Goal: Check status: Check status

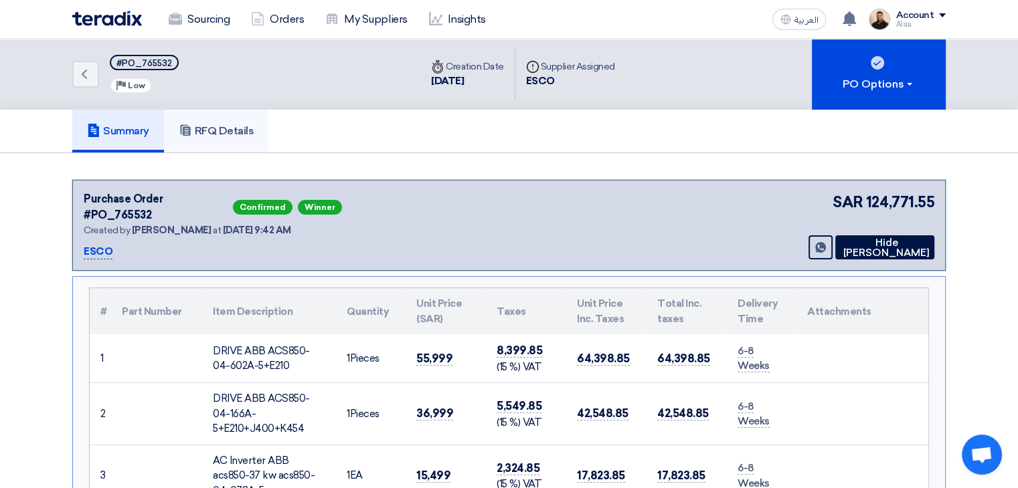
click at [217, 134] on h5 "RFQ Details" at bounding box center [217, 130] width 76 height 13
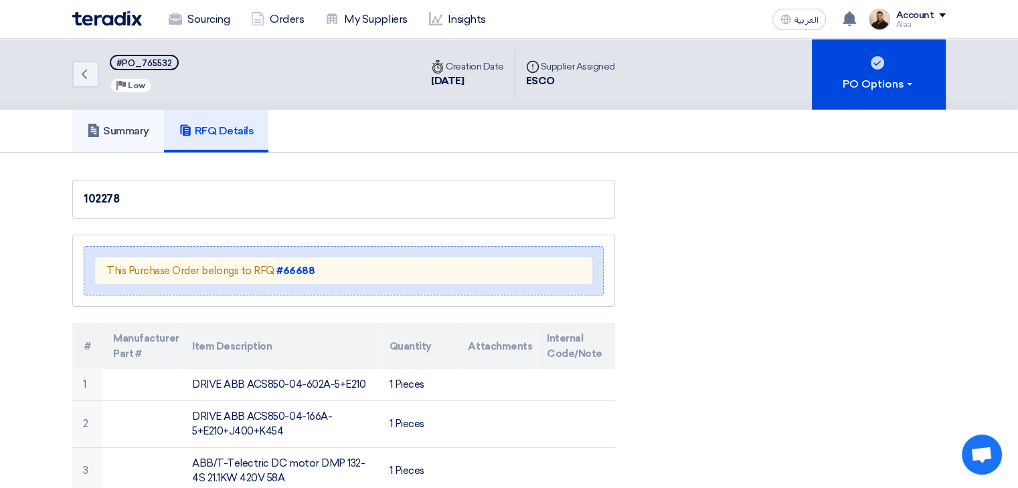
click at [126, 130] on h5 "Summary" at bounding box center [118, 130] width 62 height 13
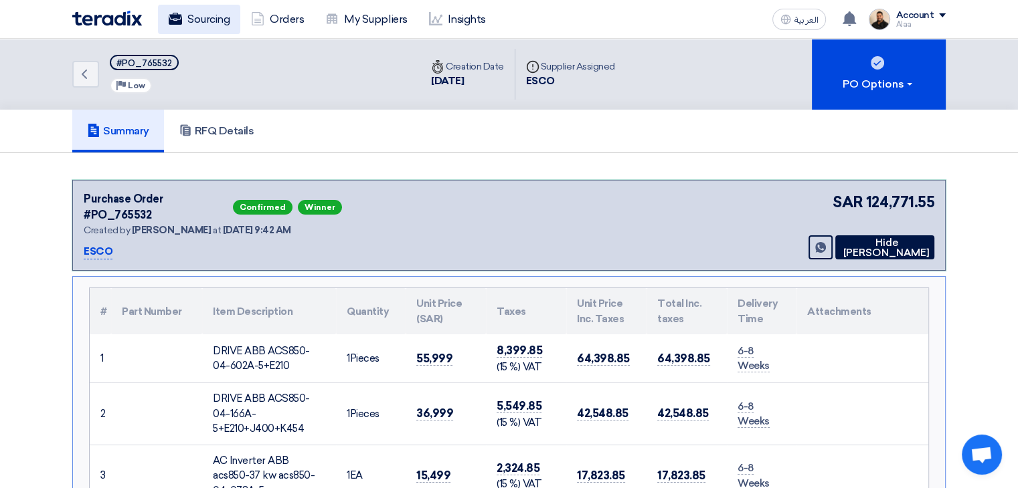
click at [199, 7] on link "Sourcing" at bounding box center [199, 19] width 82 height 29
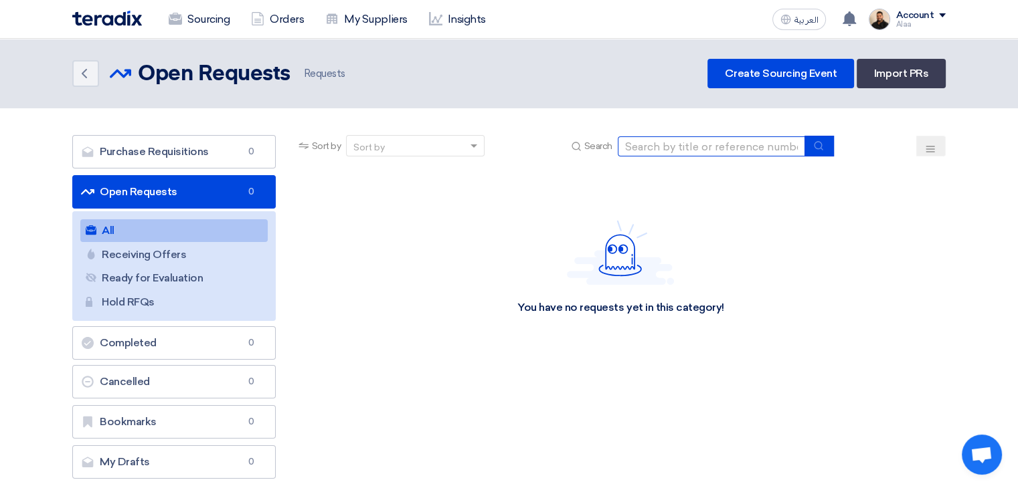
click at [650, 143] on input at bounding box center [711, 147] width 187 height 20
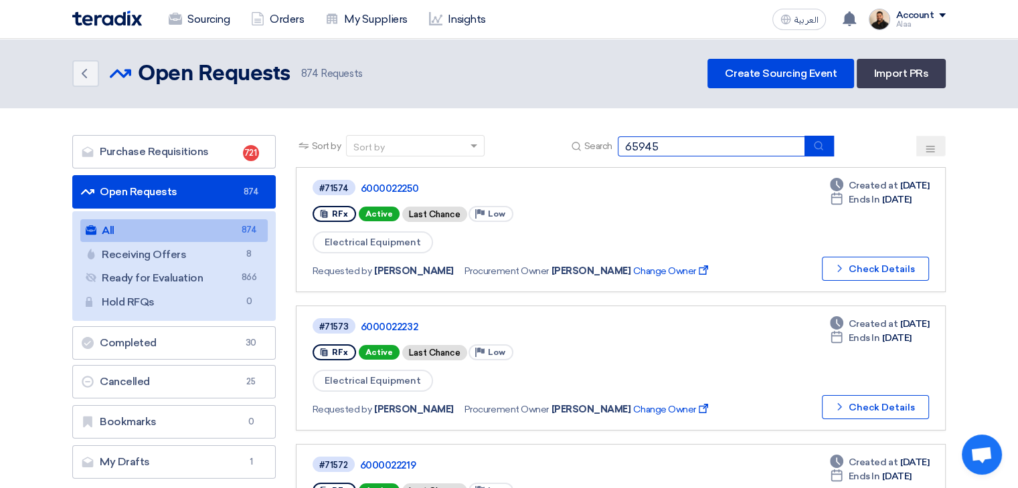
type input "65945"
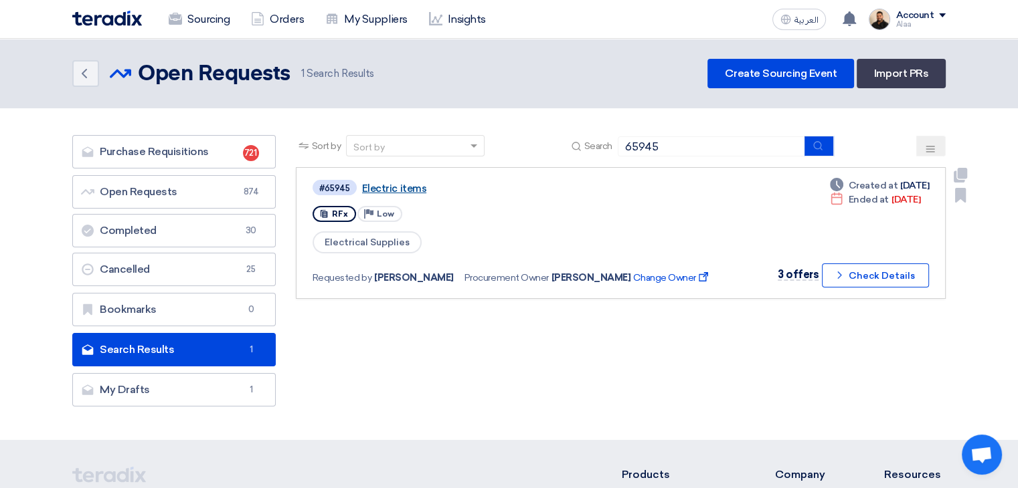
click at [399, 191] on link "Electric items" at bounding box center [529, 189] width 335 height 12
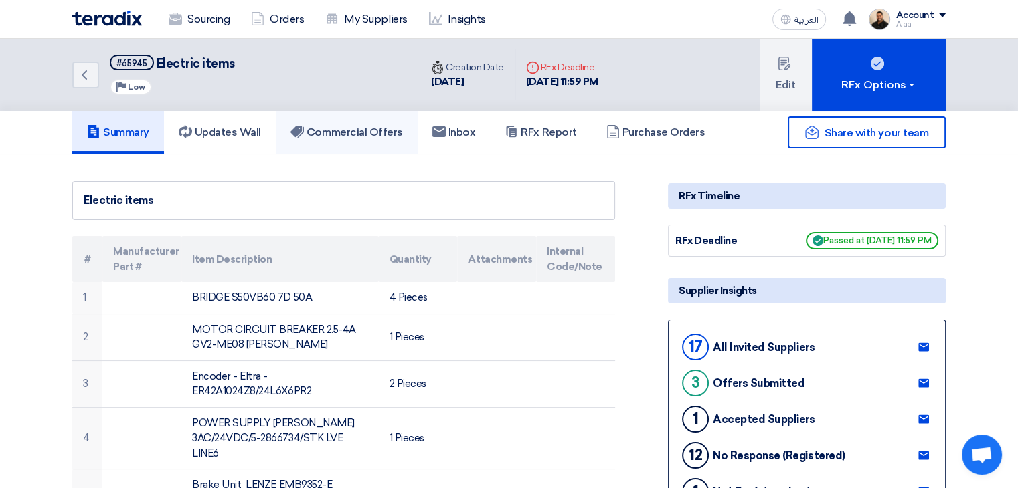
click at [347, 119] on link "Commercial Offers" at bounding box center [347, 132] width 142 height 43
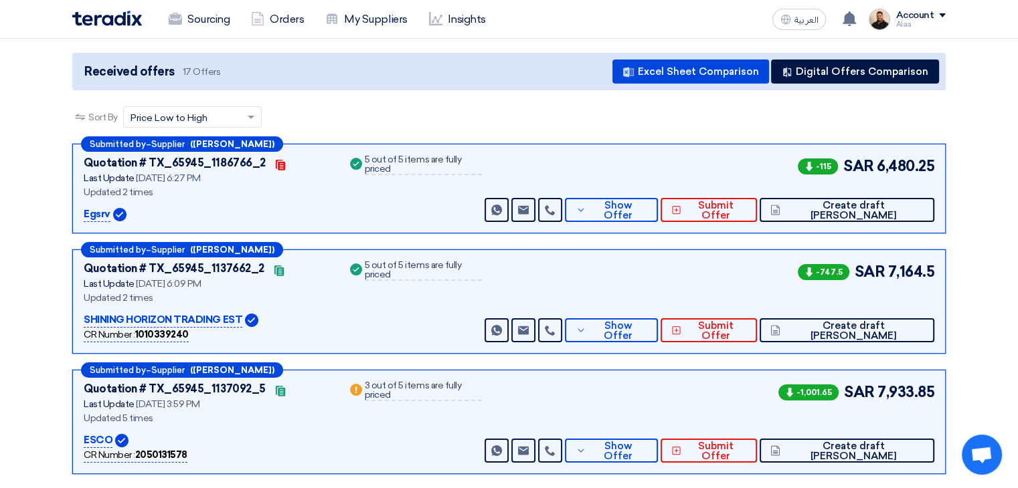
scroll to position [201, 0]
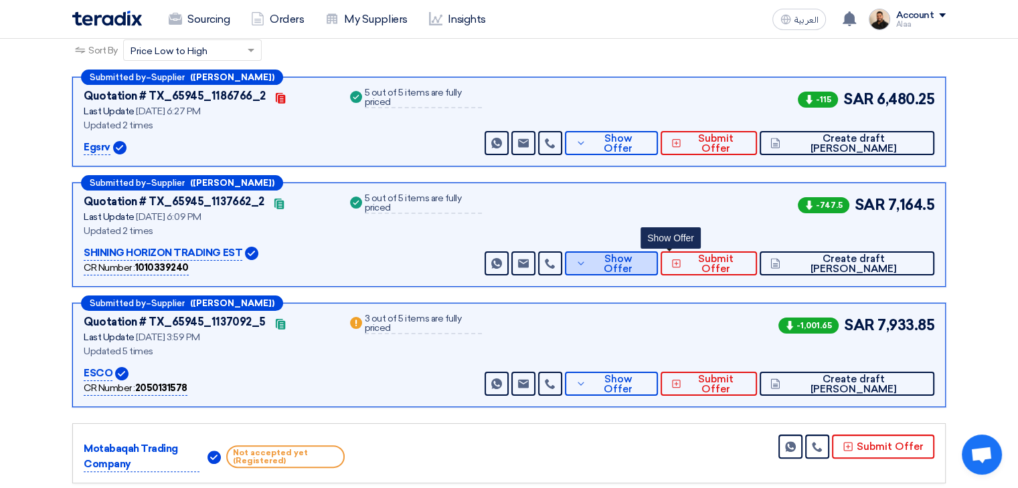
click at [648, 264] on button "Show Offer" at bounding box center [611, 264] width 93 height 24
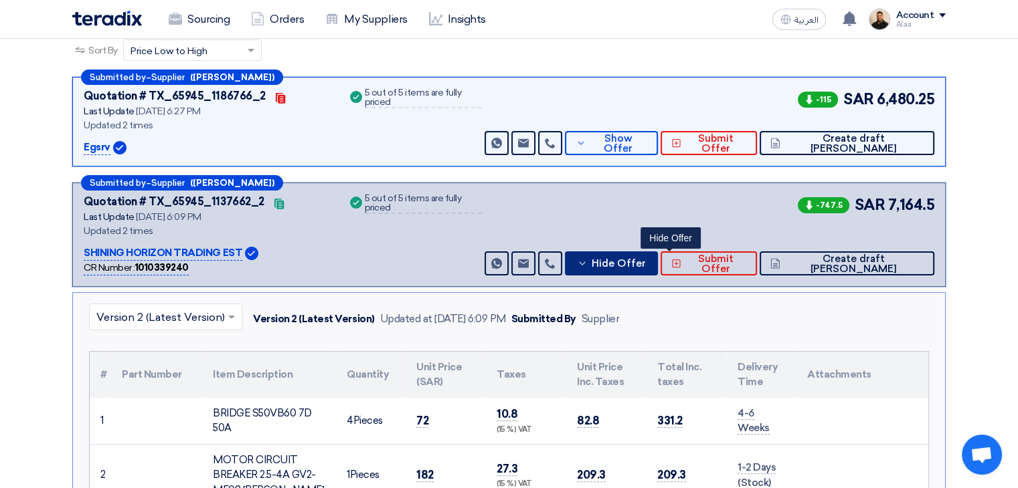
click at [645, 261] on span "Hide Offer" at bounding box center [618, 264] width 54 height 10
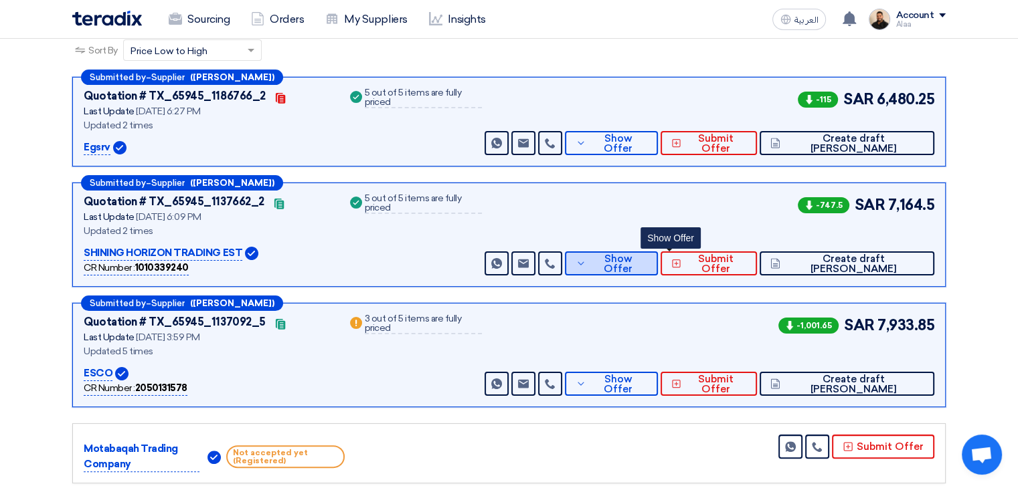
click at [648, 259] on span "Show Offer" at bounding box center [619, 264] width 58 height 20
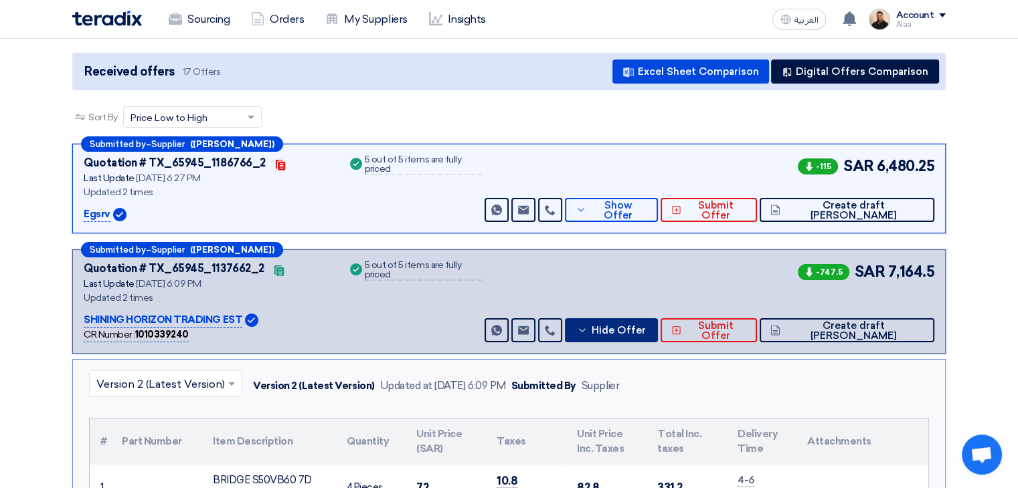
scroll to position [134, 0]
click at [645, 330] on span "Hide Offer" at bounding box center [618, 331] width 54 height 10
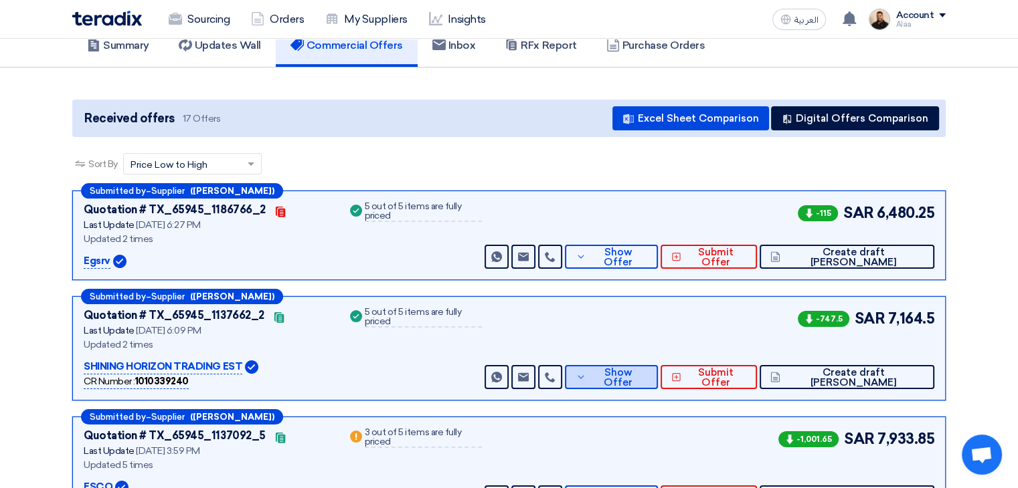
scroll to position [0, 0]
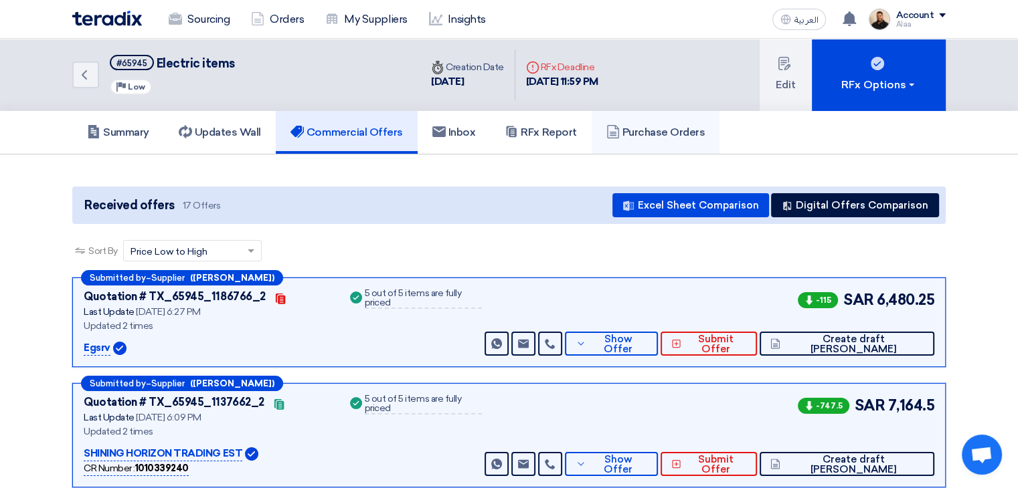
click at [656, 136] on h5 "Purchase Orders" at bounding box center [655, 132] width 99 height 13
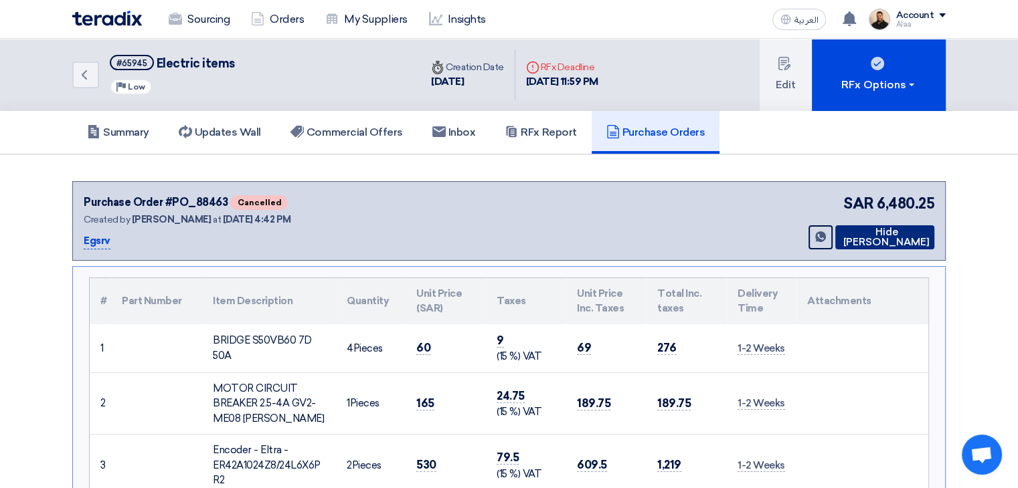
click at [840, 236] on icon at bounding box center [840, 237] width 0 height 11
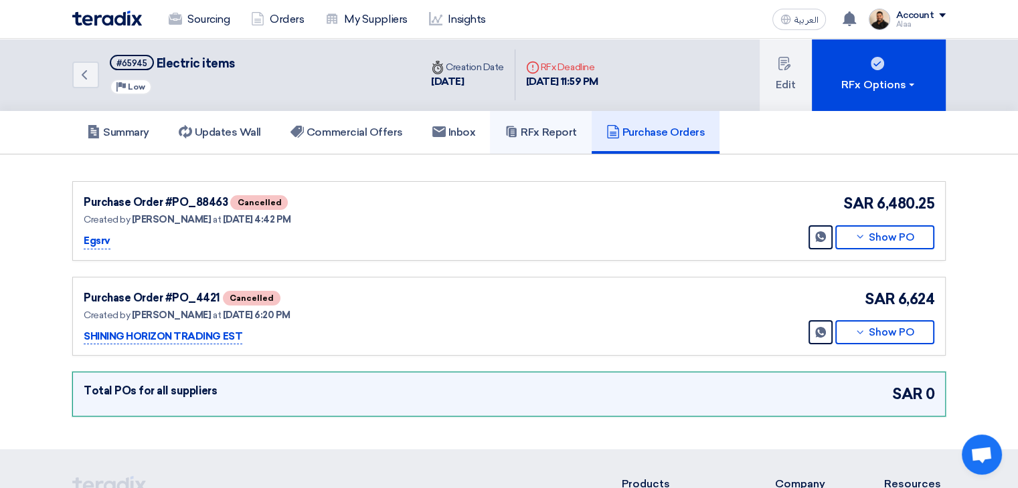
click at [537, 134] on h5 "RFx Report" at bounding box center [541, 132] width 72 height 13
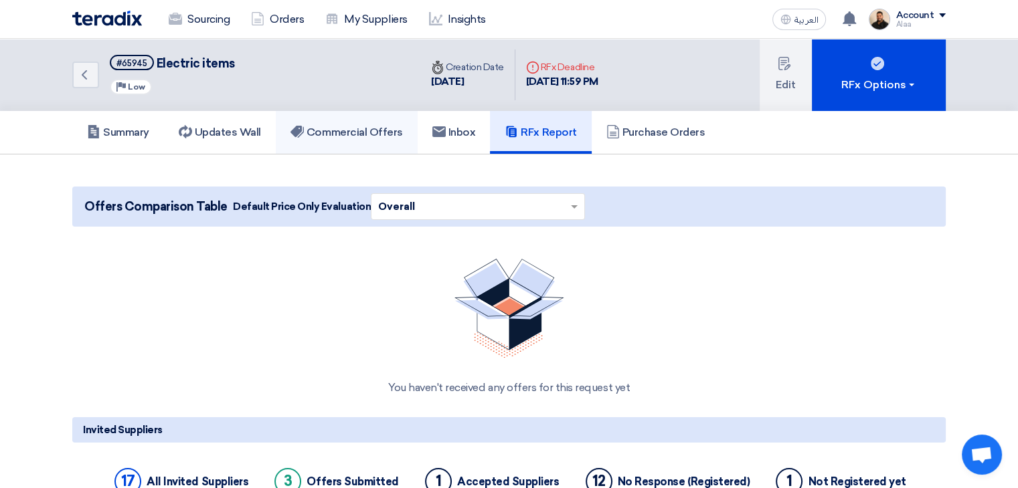
click at [336, 135] on h5 "Commercial Offers" at bounding box center [346, 132] width 112 height 13
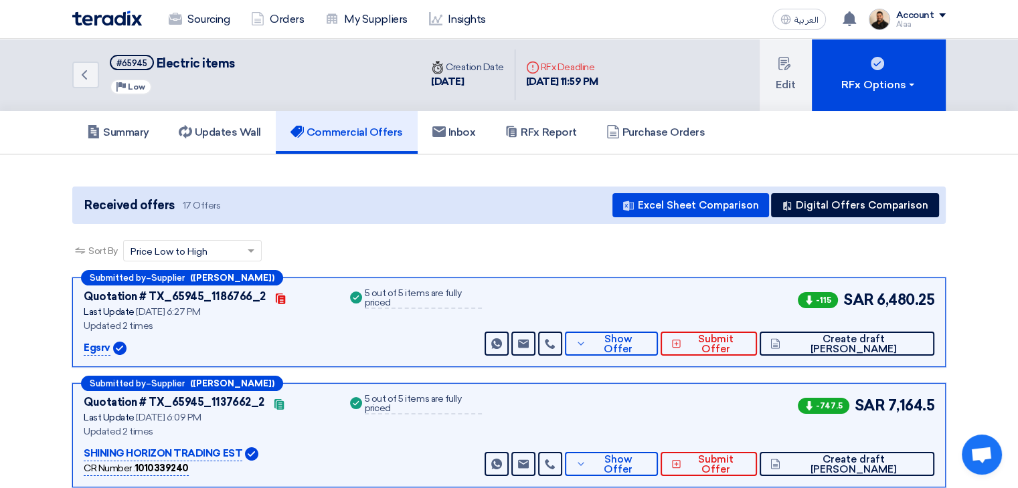
scroll to position [134, 0]
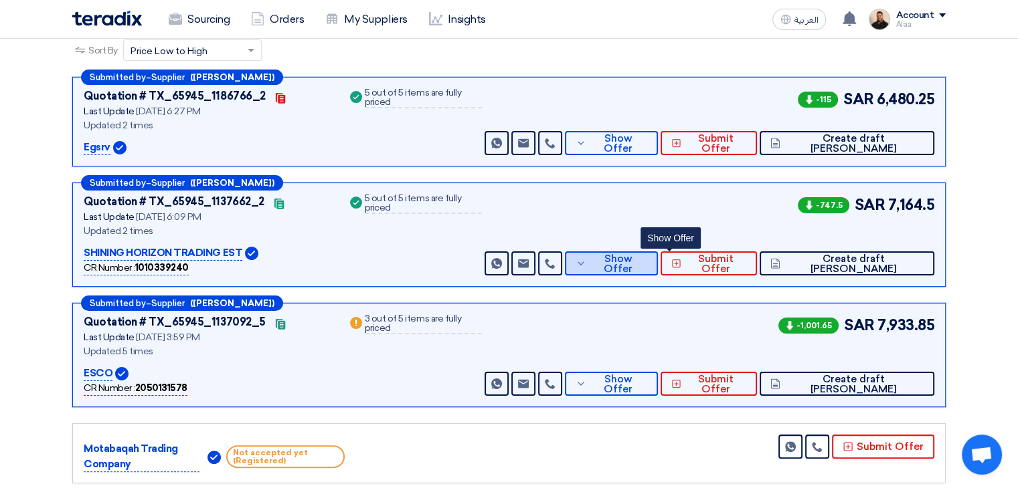
click at [648, 265] on span "Show Offer" at bounding box center [619, 264] width 58 height 20
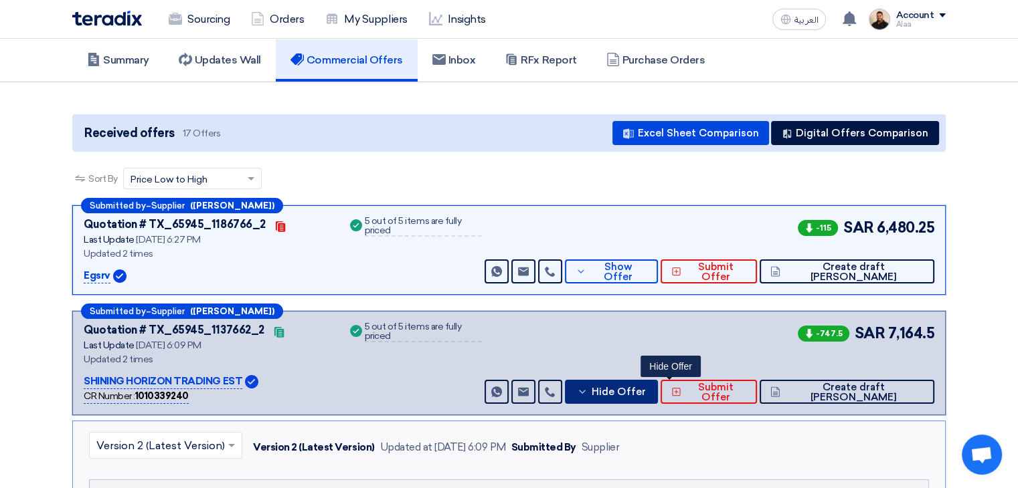
scroll to position [0, 0]
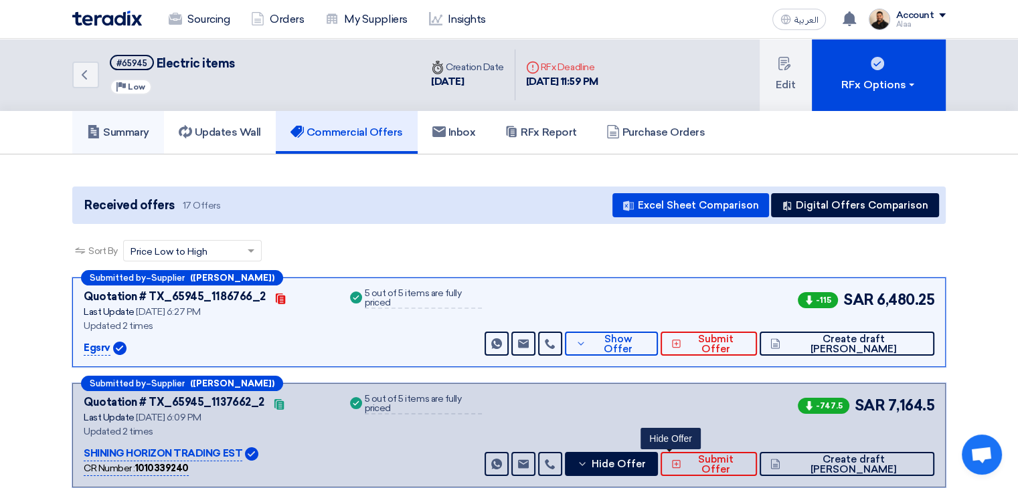
click at [128, 123] on link "Summary" at bounding box center [118, 132] width 92 height 43
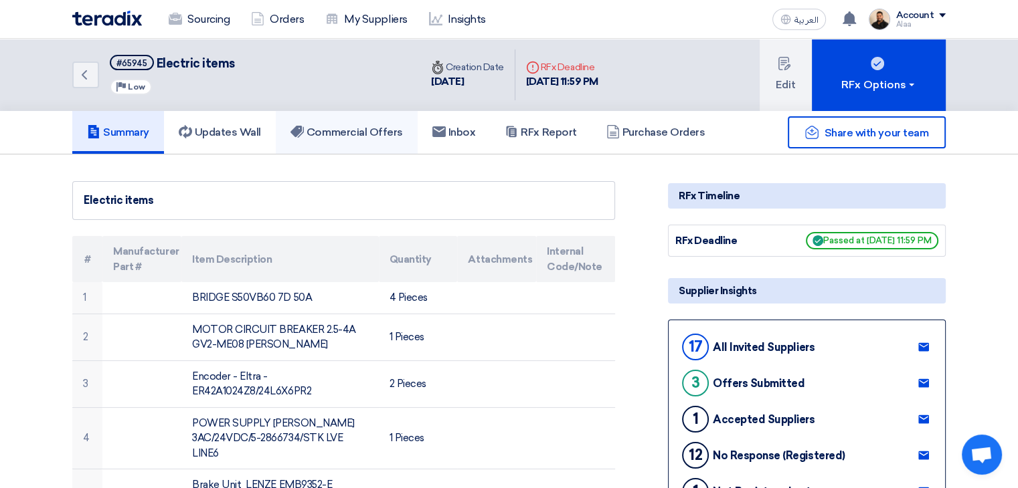
click at [337, 135] on h5 "Commercial Offers" at bounding box center [346, 132] width 112 height 13
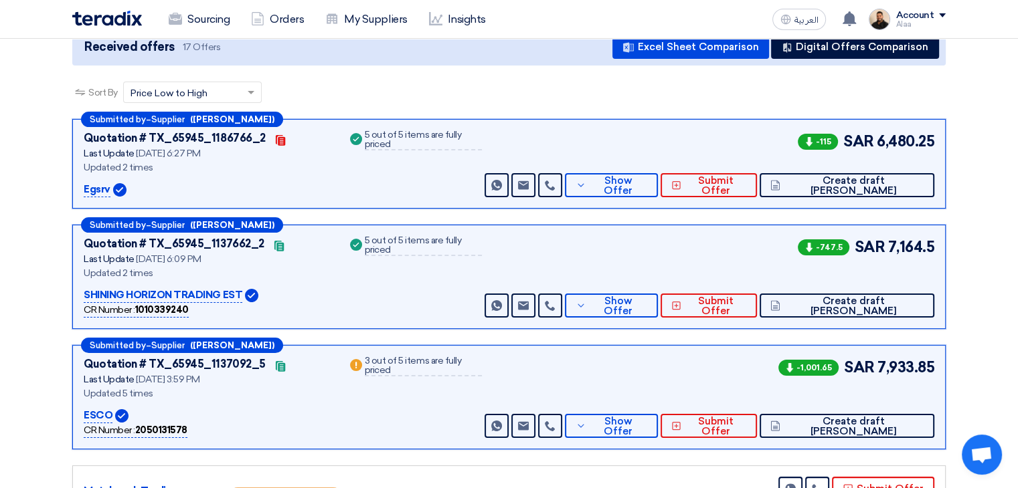
scroll to position [201, 0]
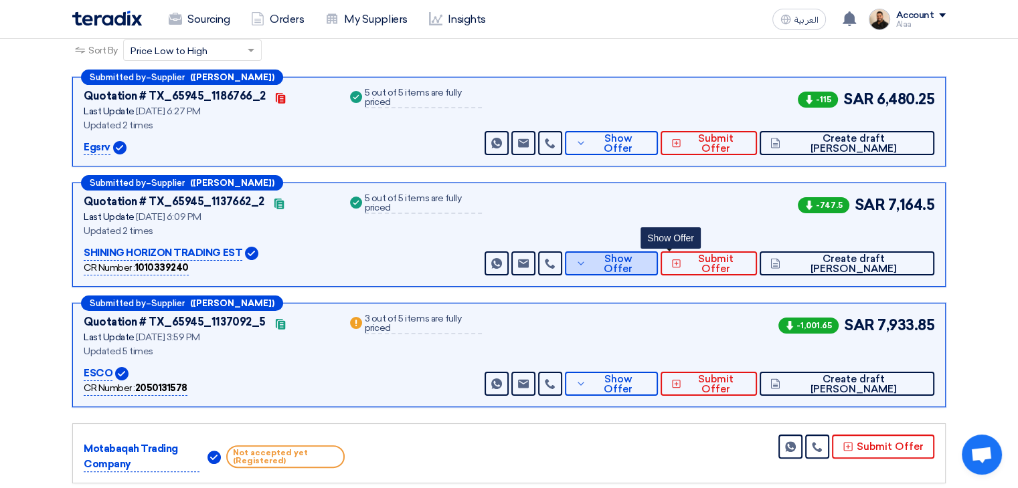
click at [648, 265] on span "Show Offer" at bounding box center [619, 264] width 58 height 20
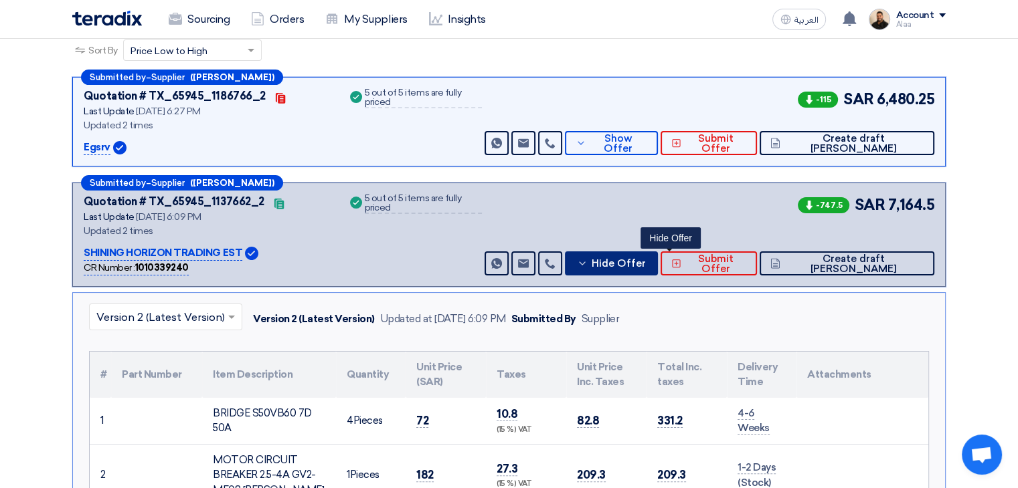
click at [648, 268] on button "Hide Offer" at bounding box center [611, 264] width 93 height 24
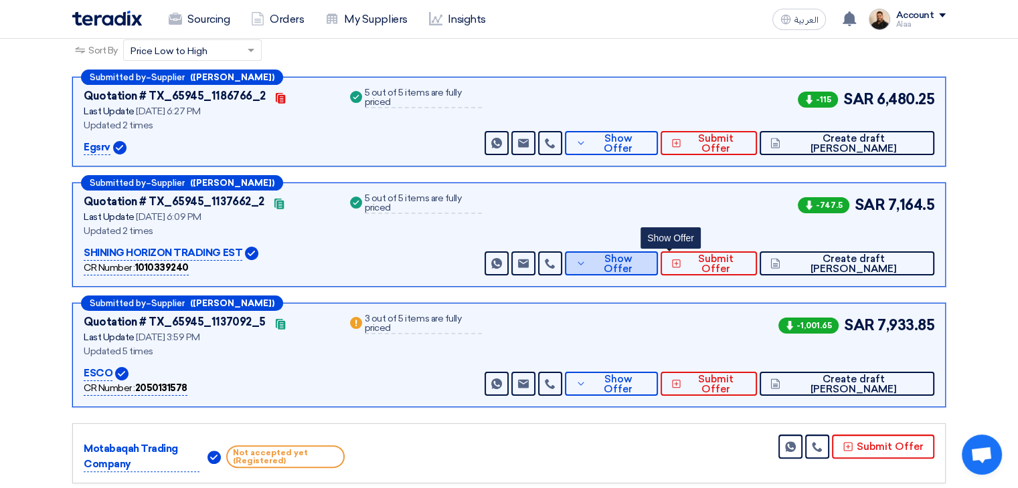
click at [626, 266] on button "Show Offer" at bounding box center [611, 264] width 93 height 24
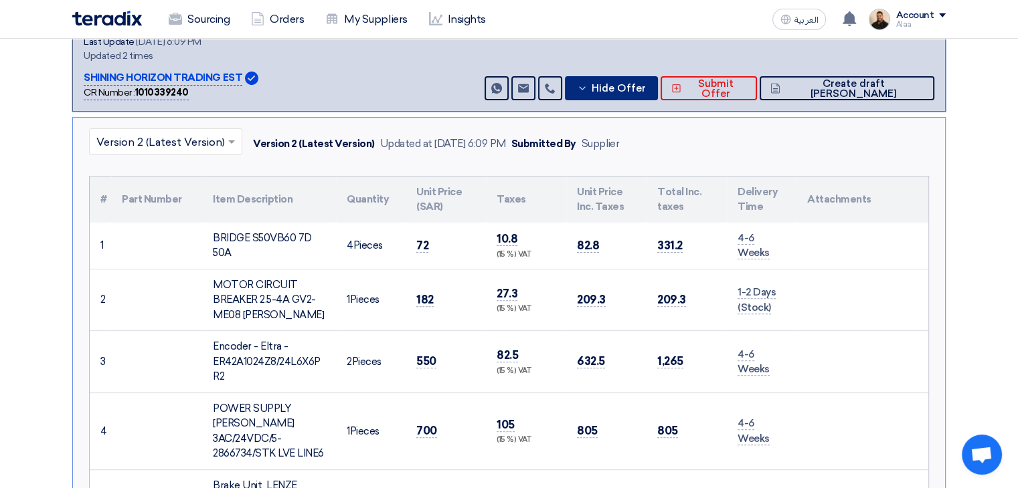
scroll to position [402, 0]
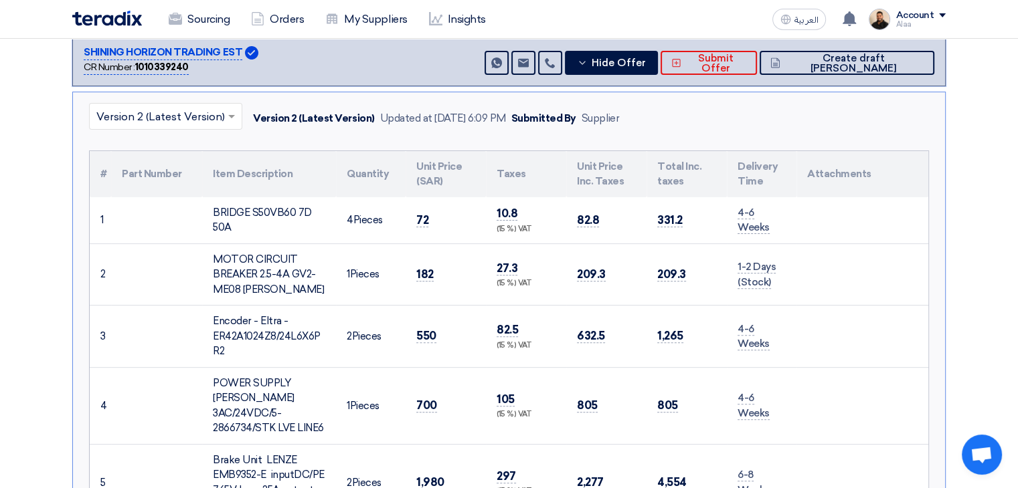
click at [187, 123] on input "text" at bounding box center [158, 118] width 125 height 22
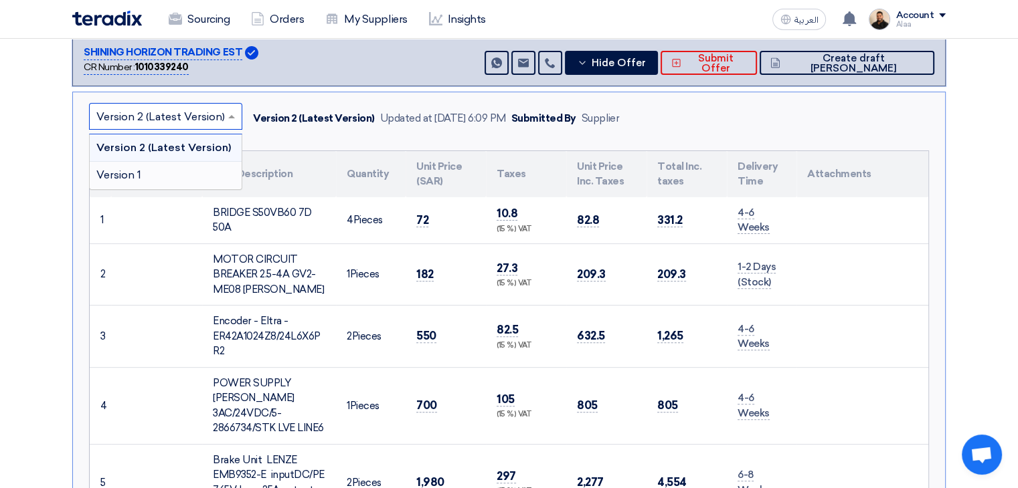
click at [185, 167] on div "Version 1" at bounding box center [166, 175] width 152 height 27
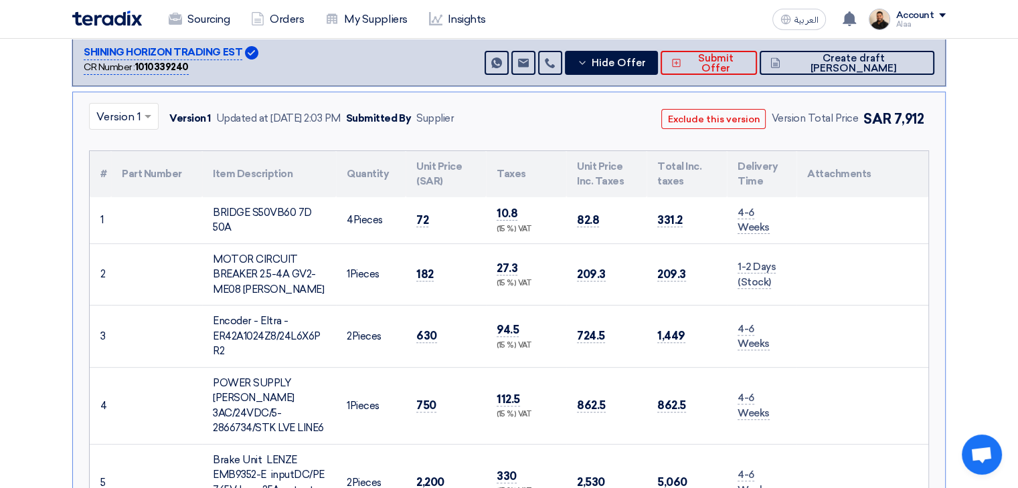
click at [137, 109] on div at bounding box center [124, 117] width 68 height 22
click at [137, 141] on span "Version 2 (Latest Version)" at bounding box center [160, 147] width 128 height 13
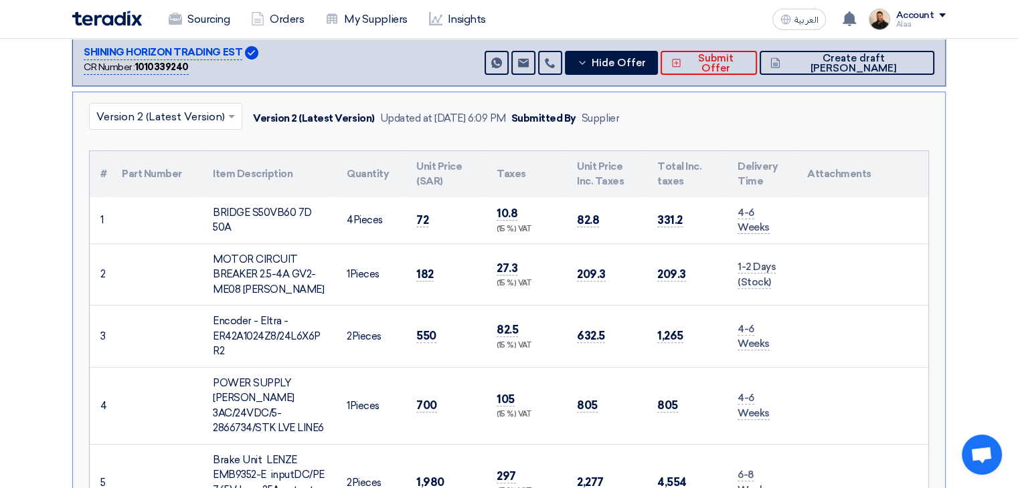
scroll to position [335, 0]
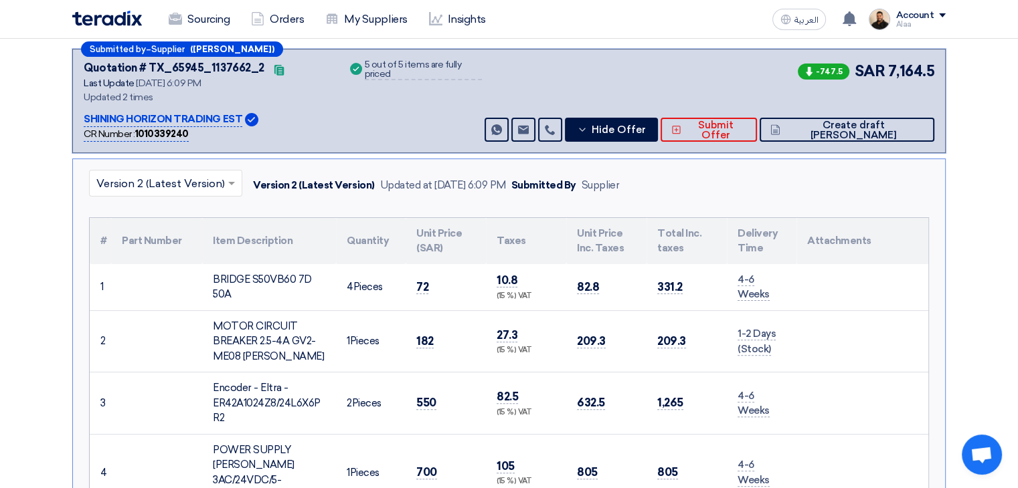
click at [264, 278] on div "BRIDGE S50VB60 7D 50A" at bounding box center [269, 287] width 112 height 30
click at [249, 332] on div "MOTOR CIRCUIT BREAKER 2.5-4A GV2-ME08 SCHNEIDER" at bounding box center [269, 342] width 112 height 46
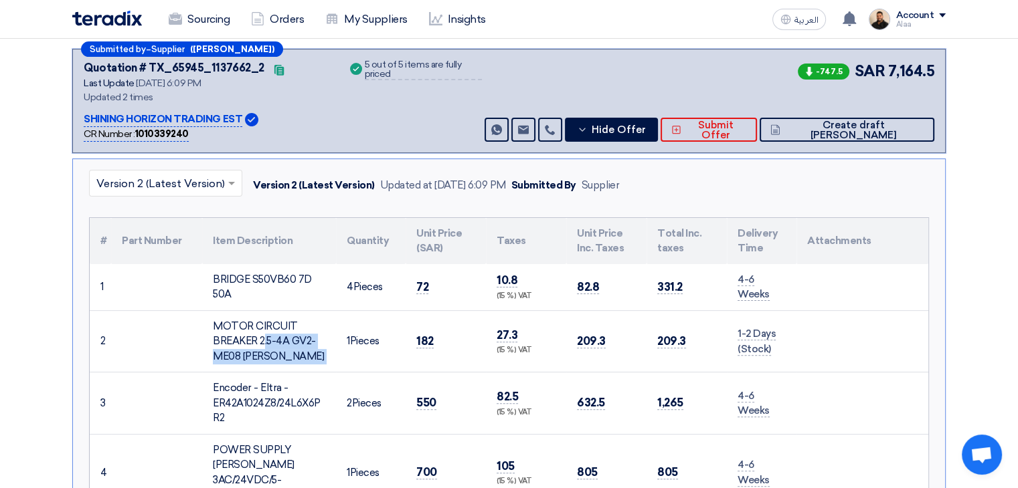
click at [249, 332] on div "MOTOR CIRCUIT BREAKER 2.5-4A GV2-ME08 SCHNEIDER" at bounding box center [269, 342] width 112 height 46
click at [310, 358] on div "MOTOR CIRCUIT BREAKER 2.5-4A GV2-ME08 SCHNEIDER" at bounding box center [269, 342] width 112 height 46
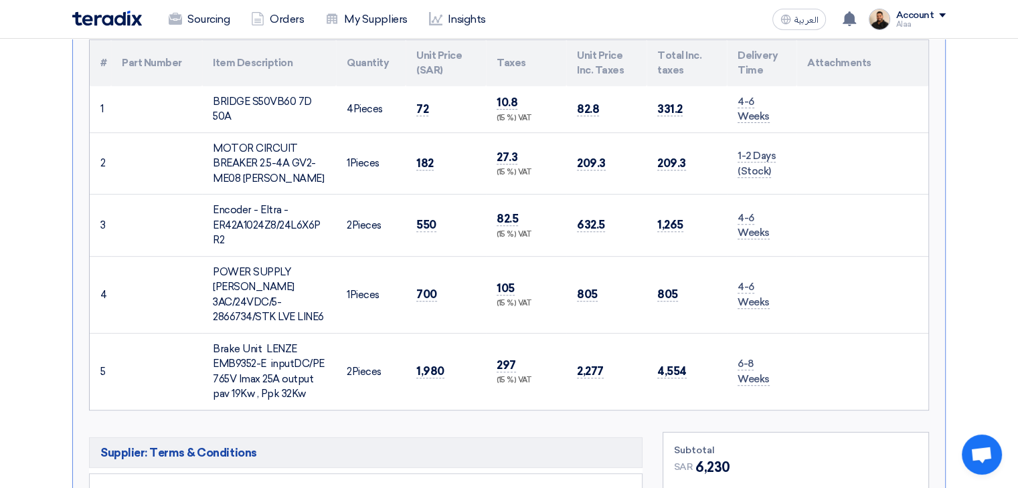
scroll to position [535, 0]
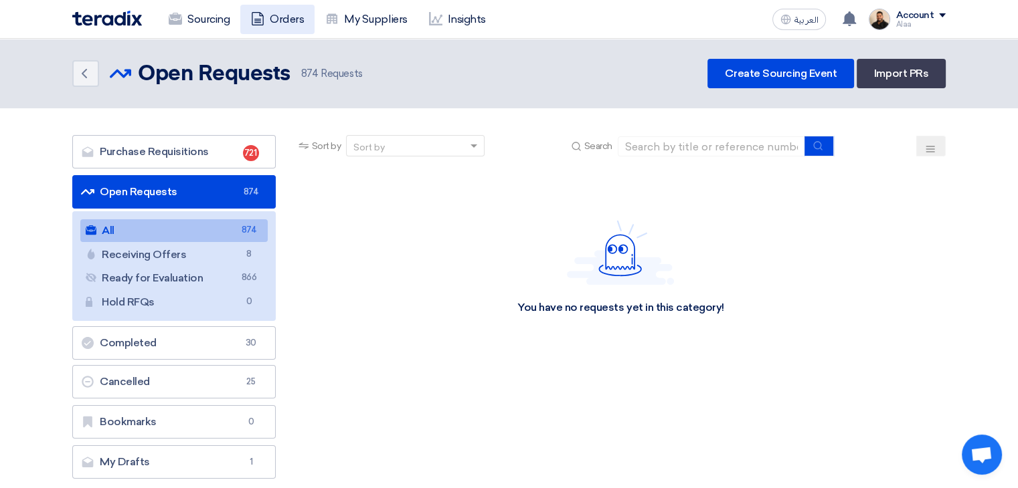
click at [286, 14] on link "Orders" at bounding box center [277, 19] width 74 height 29
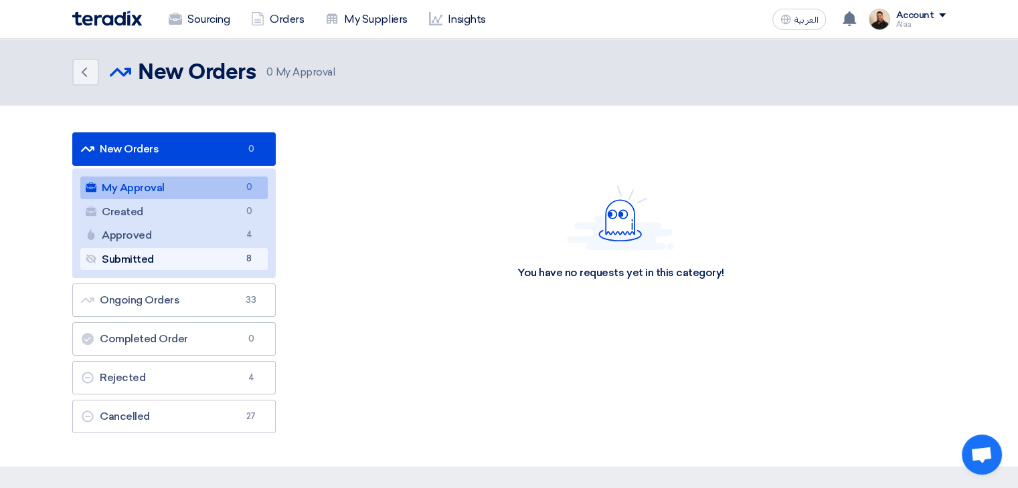
click at [209, 258] on link "Submitted Submitted 8" at bounding box center [173, 259] width 187 height 23
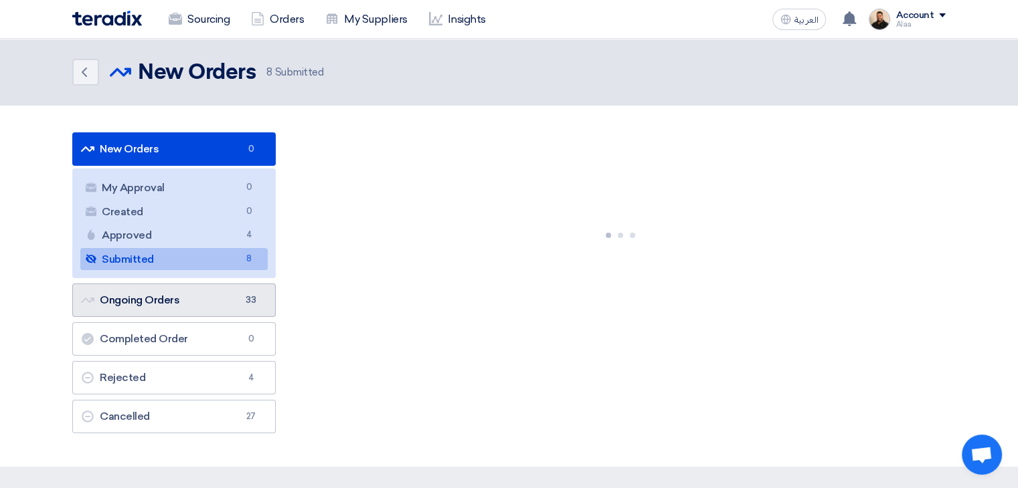
click at [236, 300] on link "Ongoing Orders Ongoing Orders 33" at bounding box center [173, 300] width 203 height 33
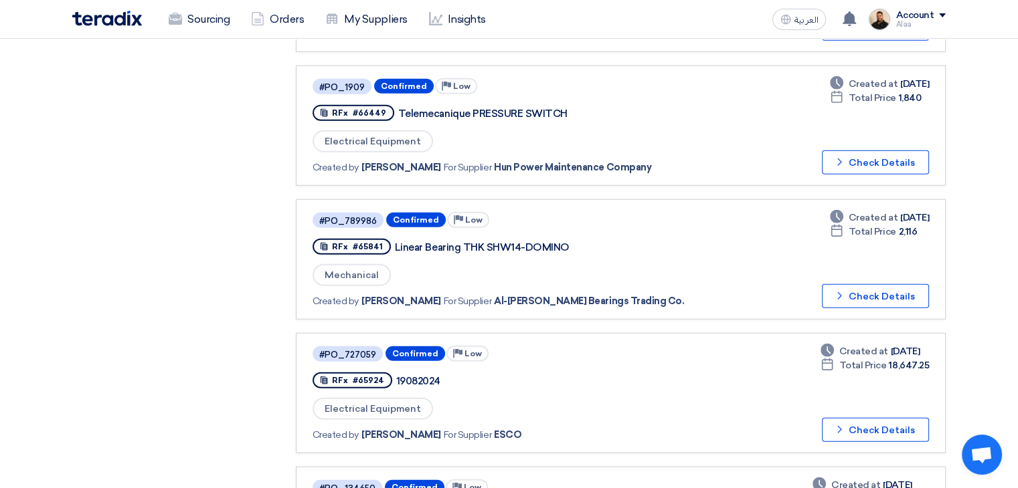
scroll to position [3346, 0]
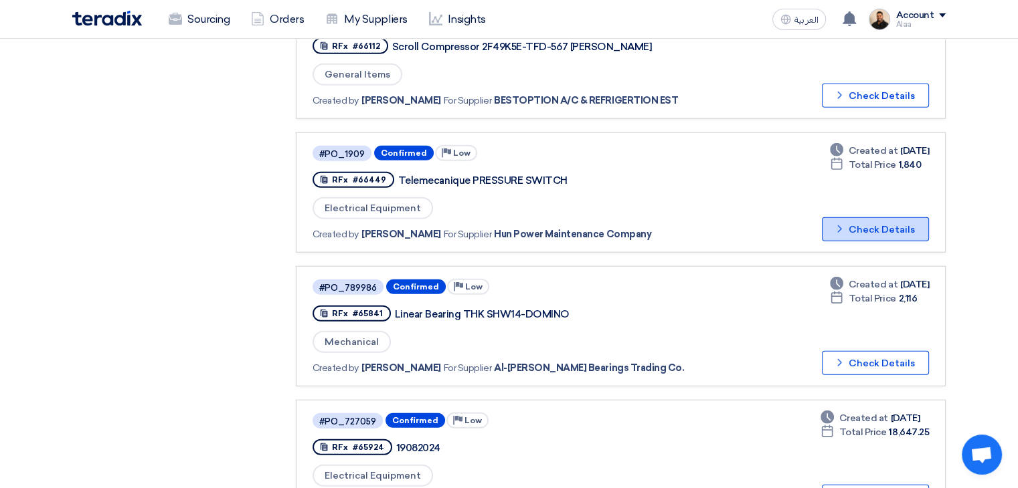
click at [863, 217] on button "Check details Check Details" at bounding box center [875, 229] width 107 height 24
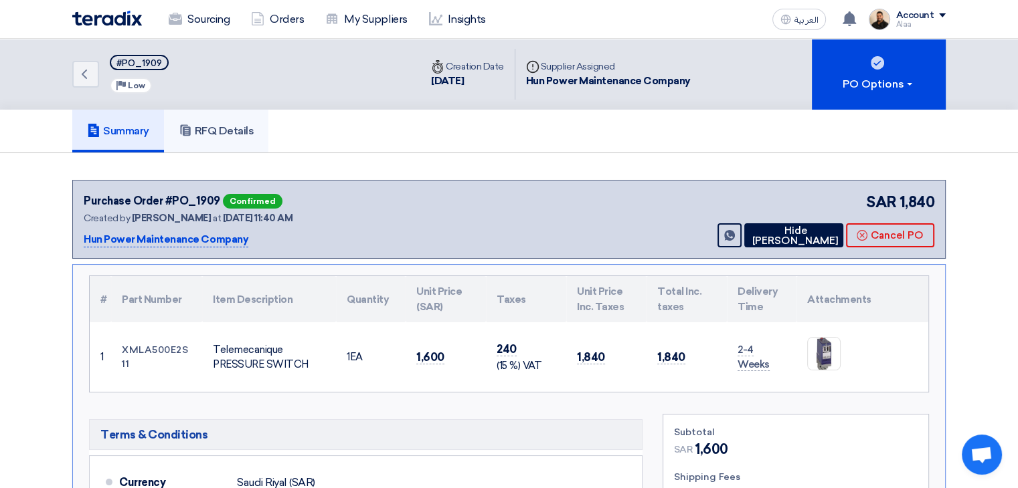
click at [238, 143] on link "RFQ Details" at bounding box center [216, 131] width 105 height 43
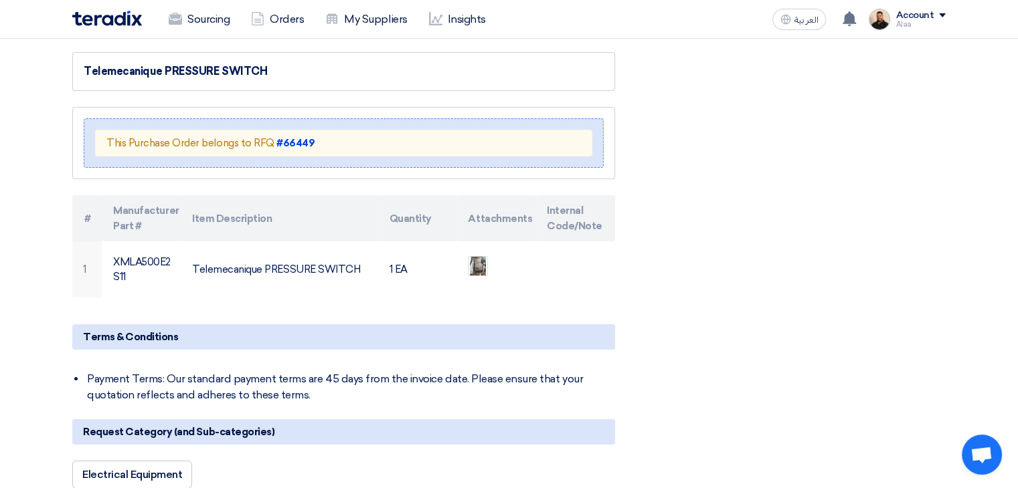
scroll to position [201, 0]
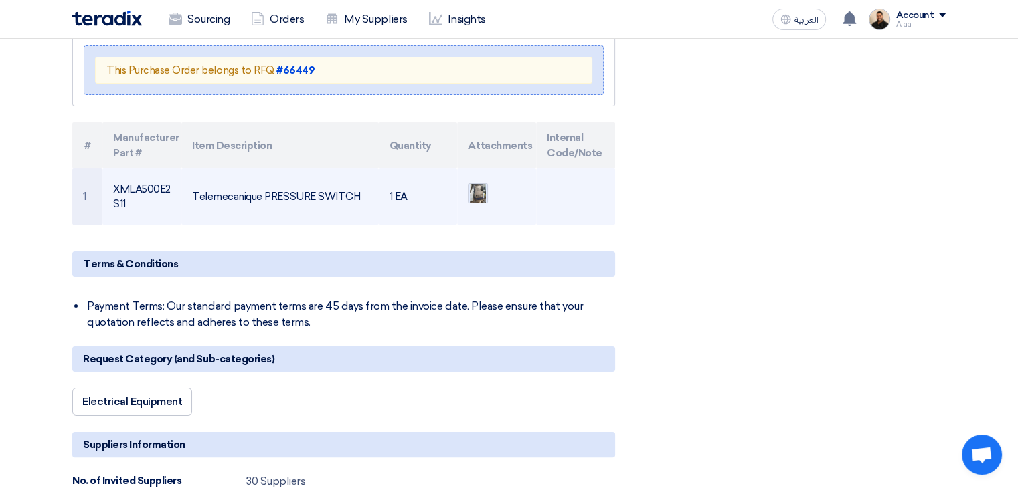
click at [478, 194] on img at bounding box center [477, 193] width 19 height 31
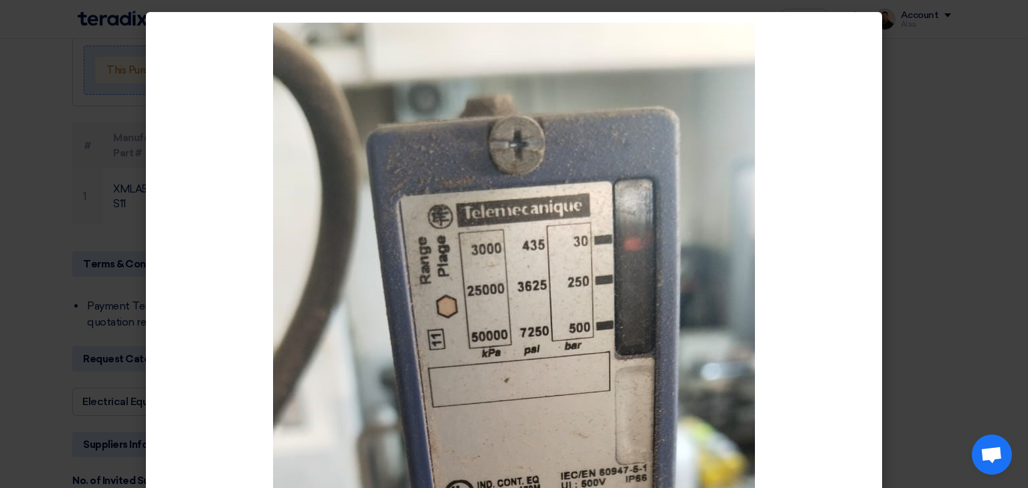
click at [44, 241] on modal-container at bounding box center [514, 244] width 1028 height 488
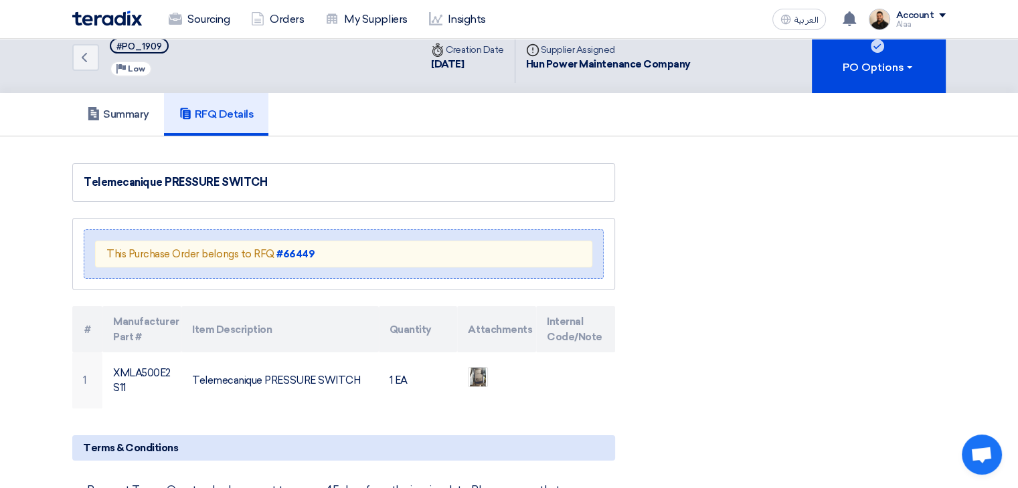
scroll to position [0, 0]
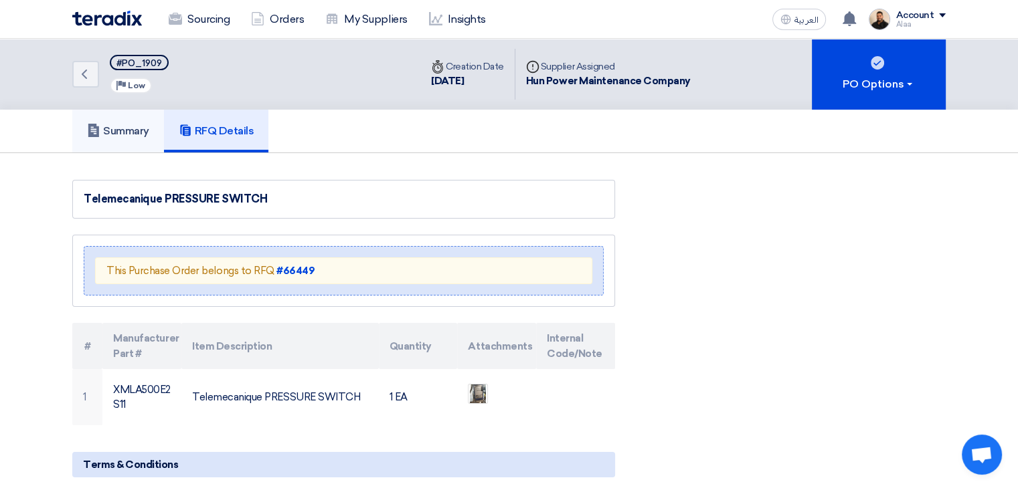
click at [137, 137] on link "Summary" at bounding box center [118, 131] width 92 height 43
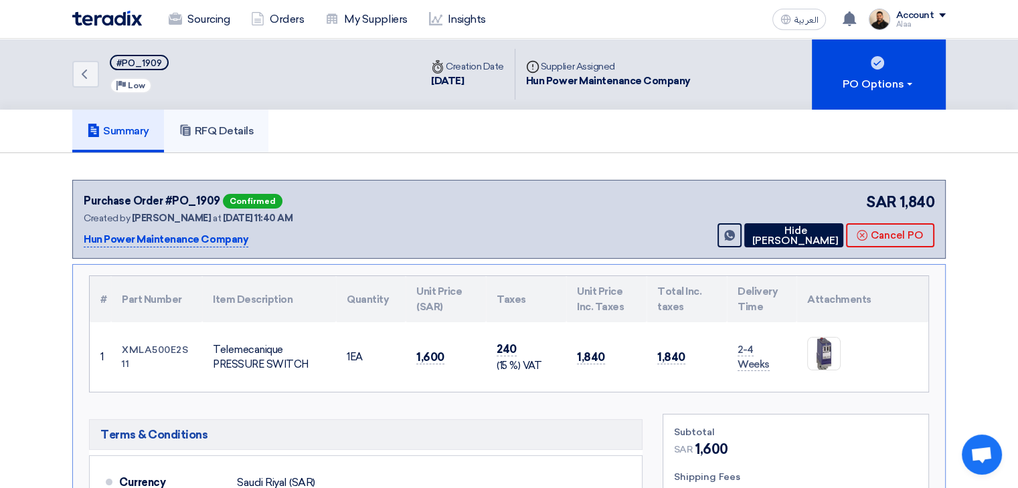
click at [221, 137] on h5 "RFQ Details" at bounding box center [217, 130] width 76 height 13
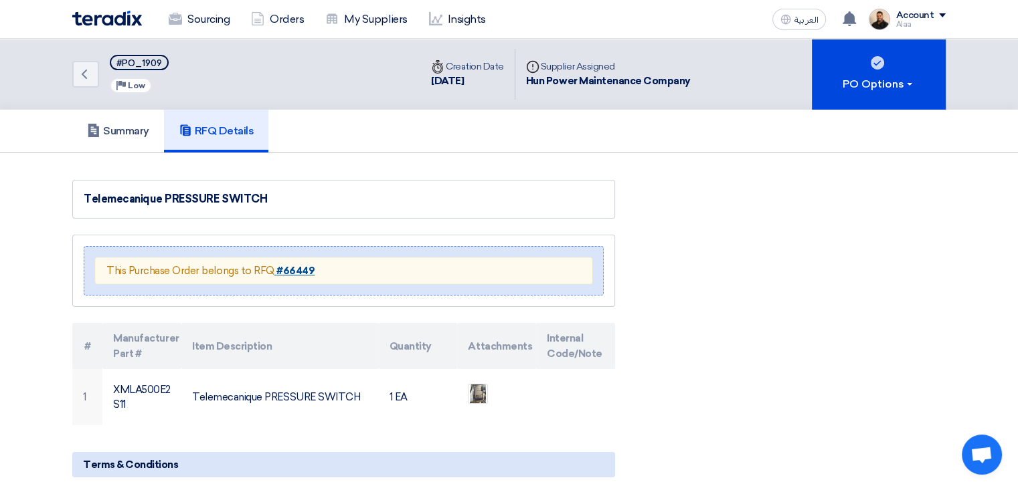
click at [290, 265] on strong "#66449" at bounding box center [295, 271] width 38 height 12
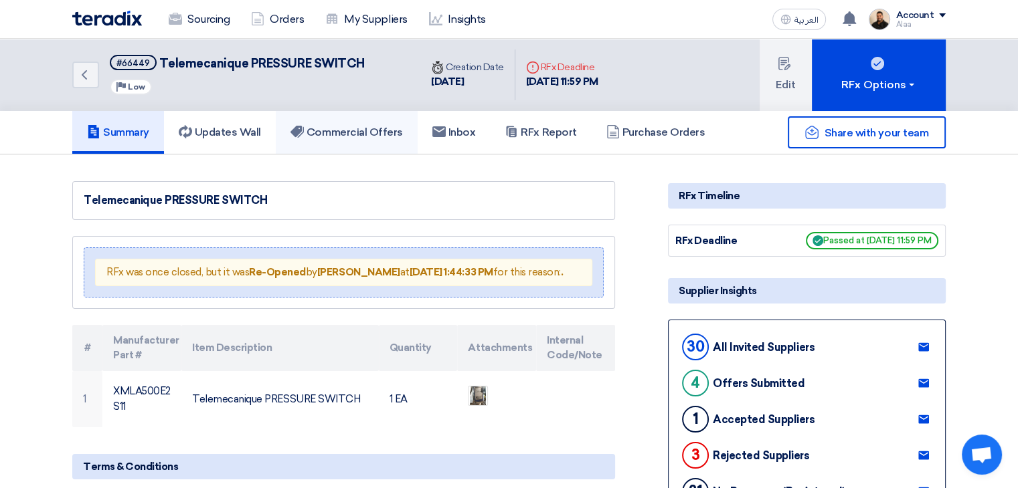
click at [339, 141] on link "Commercial Offers" at bounding box center [347, 132] width 142 height 43
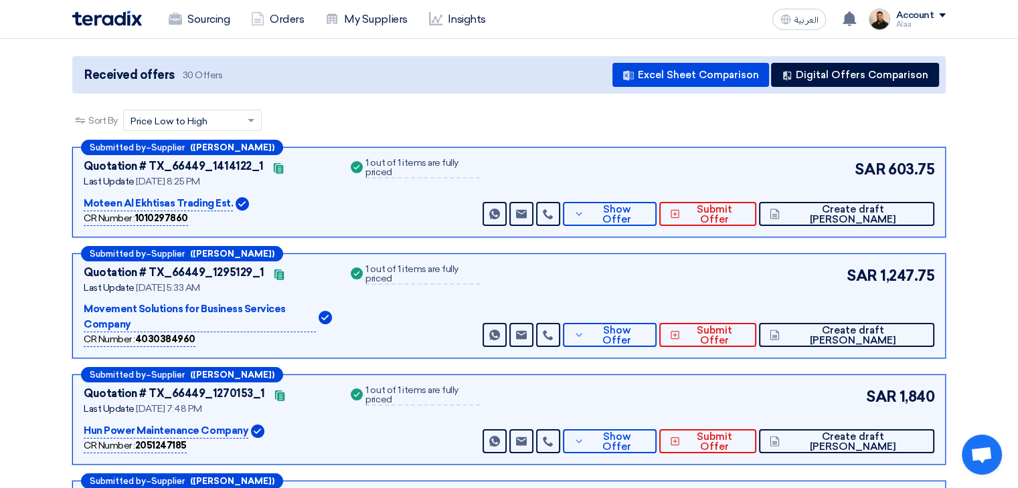
scroll to position [134, 0]
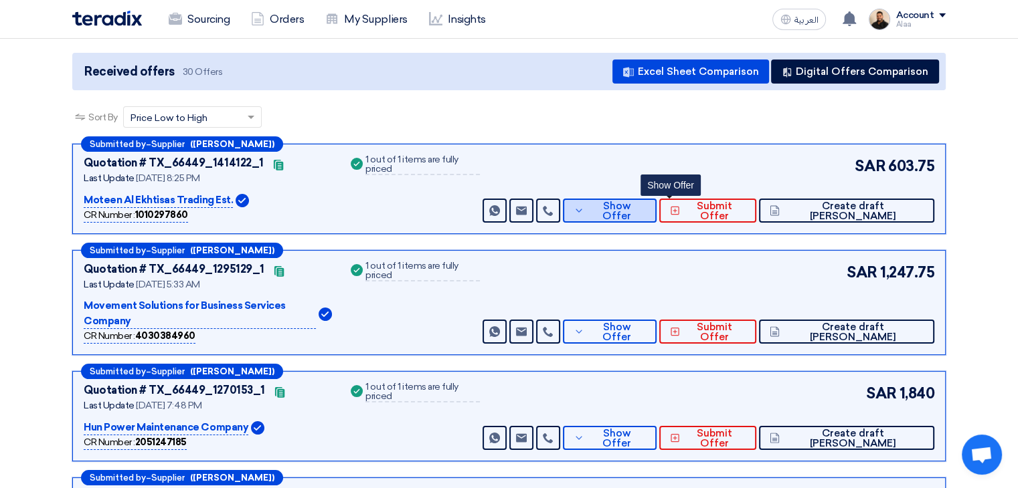
click at [656, 215] on button "Show Offer" at bounding box center [610, 211] width 94 height 24
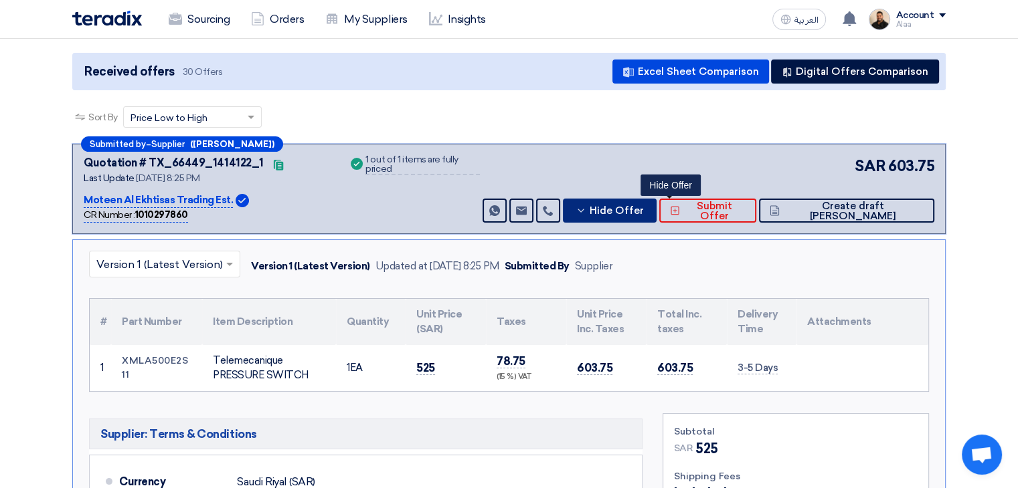
click at [586, 209] on icon at bounding box center [580, 210] width 11 height 11
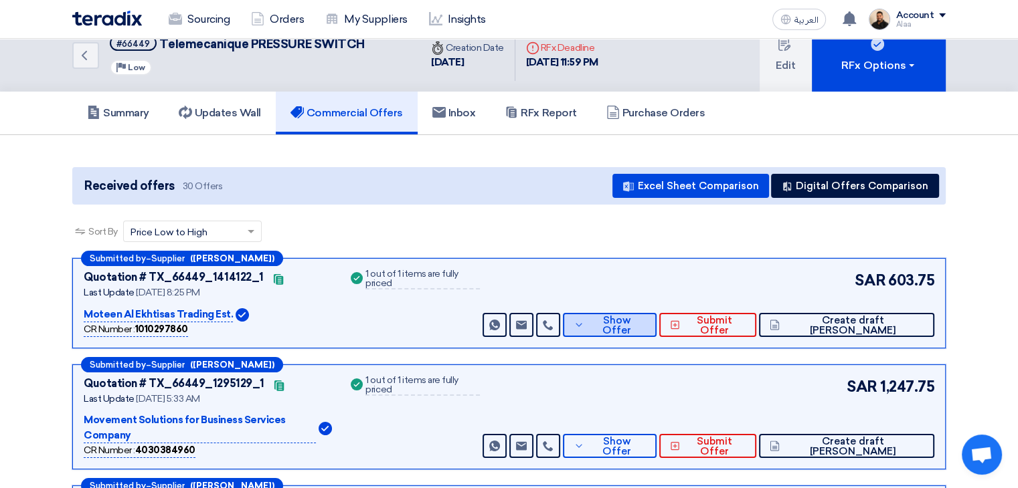
scroll to position [0, 0]
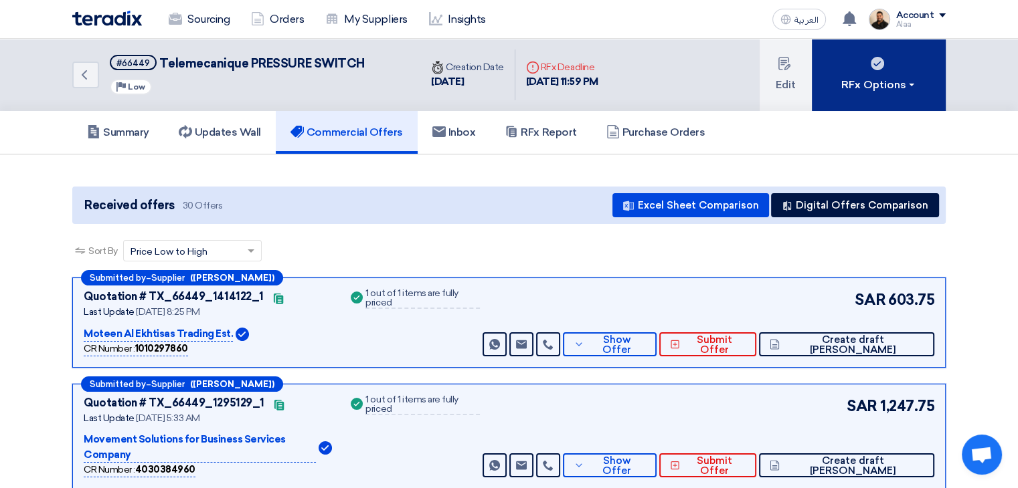
click at [944, 71] on button "RFx Options" at bounding box center [879, 75] width 134 height 72
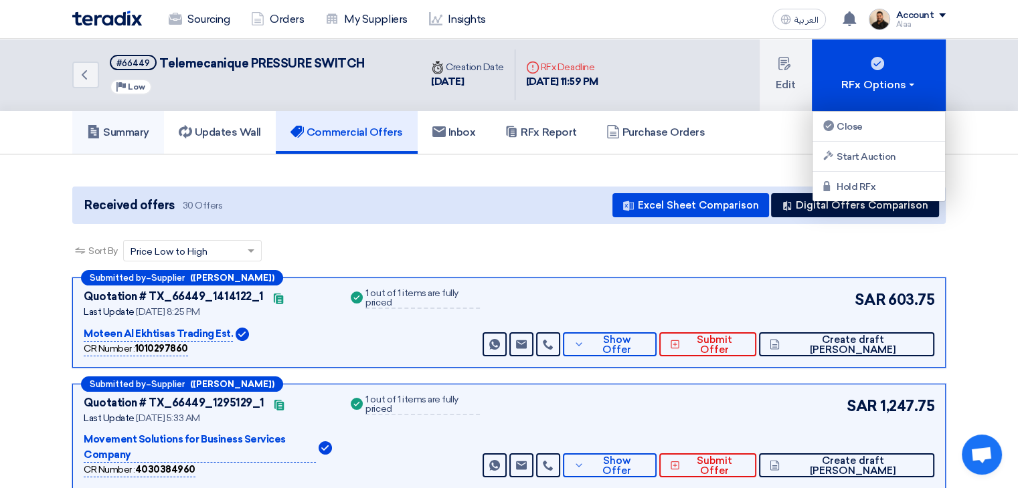
click at [137, 136] on h5 "Summary" at bounding box center [118, 132] width 62 height 13
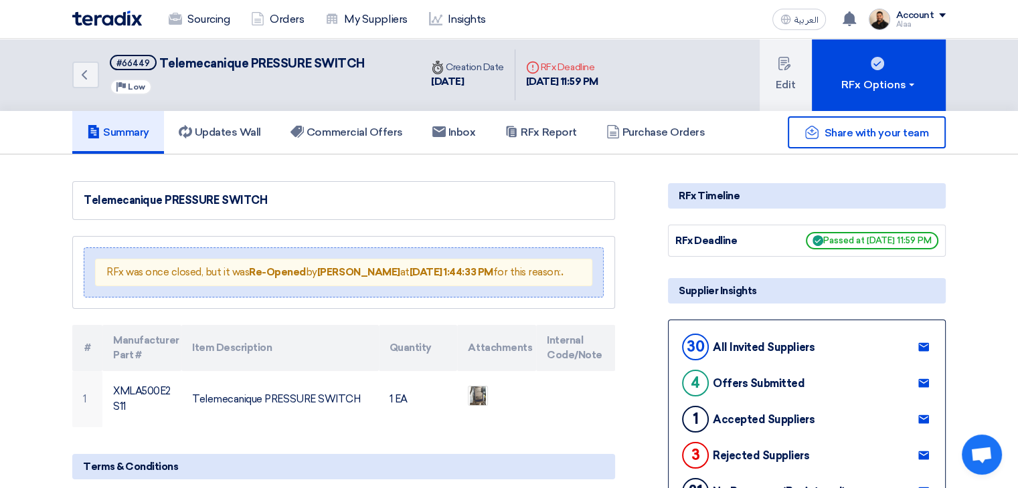
click at [669, 132] on div "Share with your team" at bounding box center [807, 132] width 278 height 32
click at [669, 139] on div "Share with your team" at bounding box center [807, 132] width 278 height 32
click at [675, 131] on div "Share with your team" at bounding box center [807, 132] width 278 height 32
click at [637, 141] on link "Purchase Orders" at bounding box center [656, 132] width 128 height 43
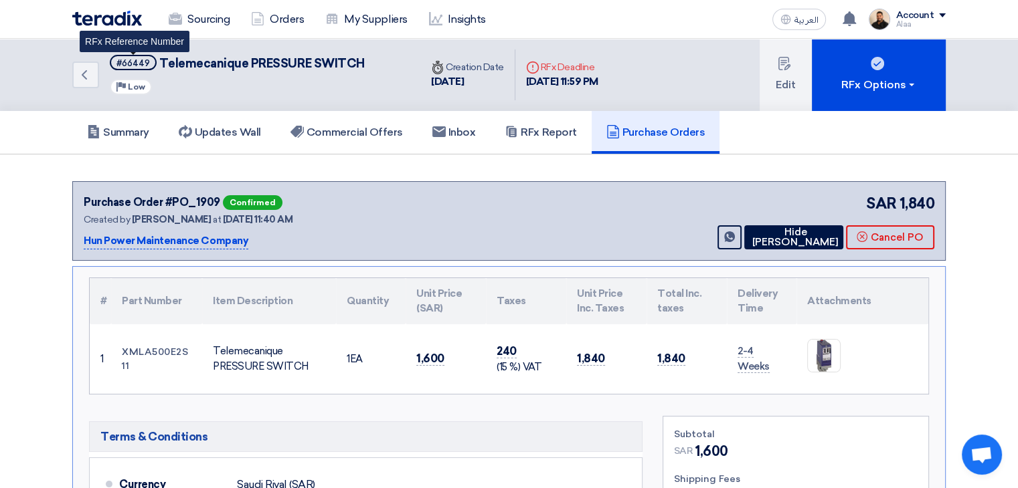
click at [127, 65] on div "#66449" at bounding box center [132, 63] width 33 height 9
copy div "66449"
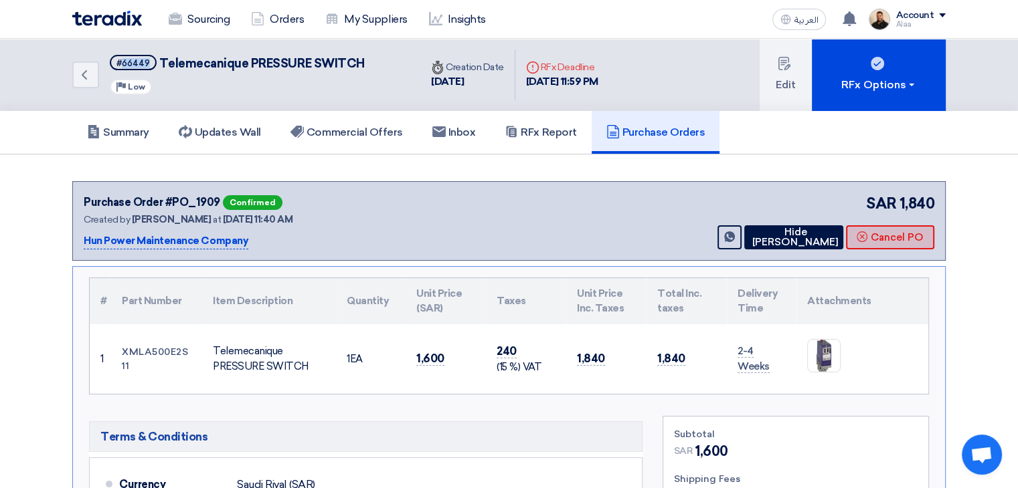
click at [881, 231] on button "Cancel PO" at bounding box center [890, 238] width 88 height 24
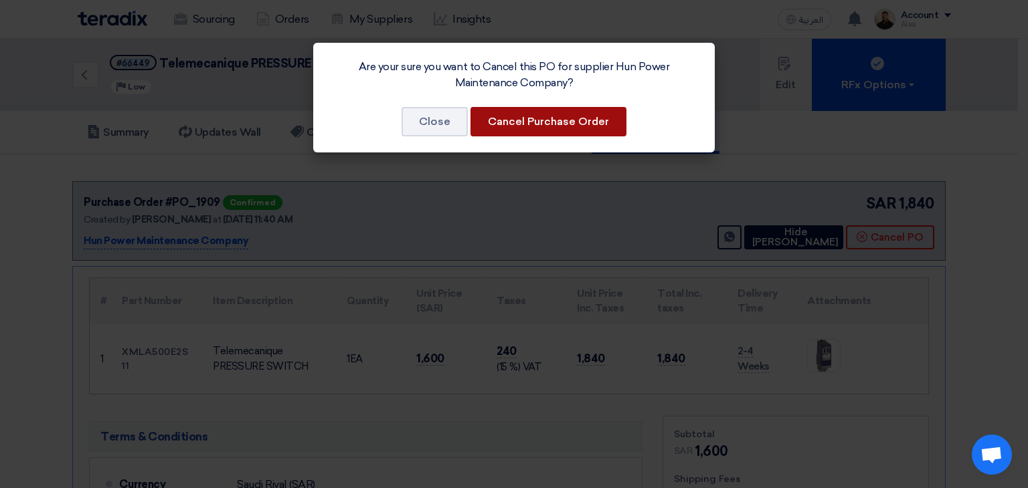
click at [552, 120] on button "Cancel Purchase Order" at bounding box center [548, 121] width 156 height 29
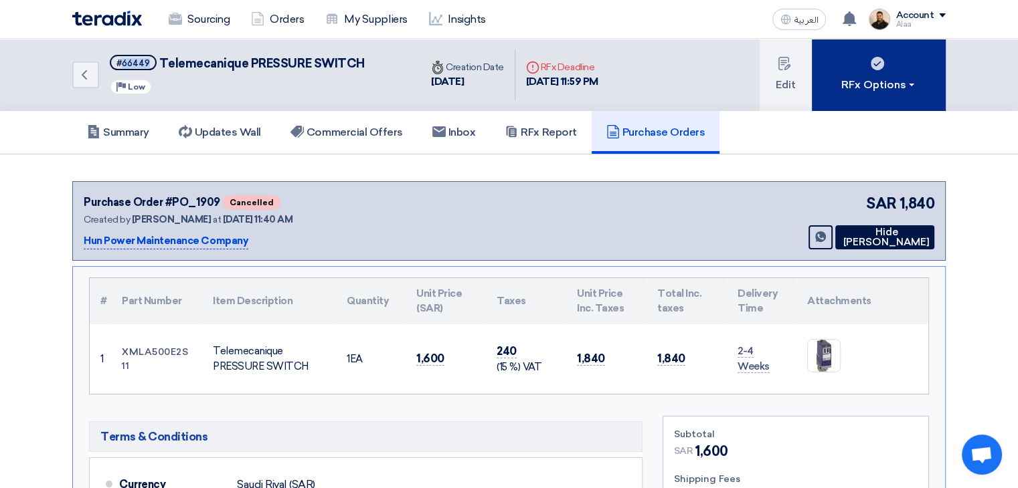
click at [891, 85] on div "RFx Options" at bounding box center [879, 85] width 76 height 16
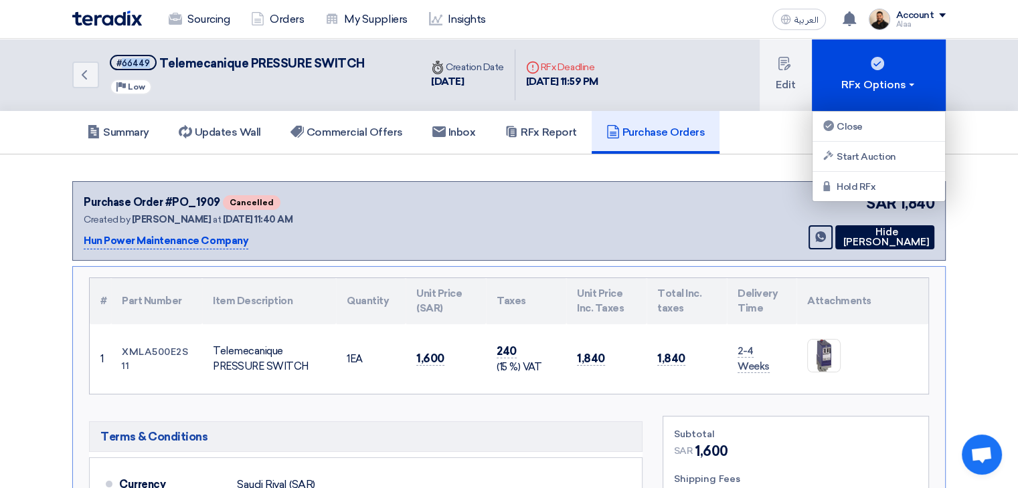
click at [525, 193] on div "Purchase Order #PO_1909 Cancelled Created by [PERSON_NAME] at [DATE] 11:40 AM H…" at bounding box center [509, 221] width 851 height 57
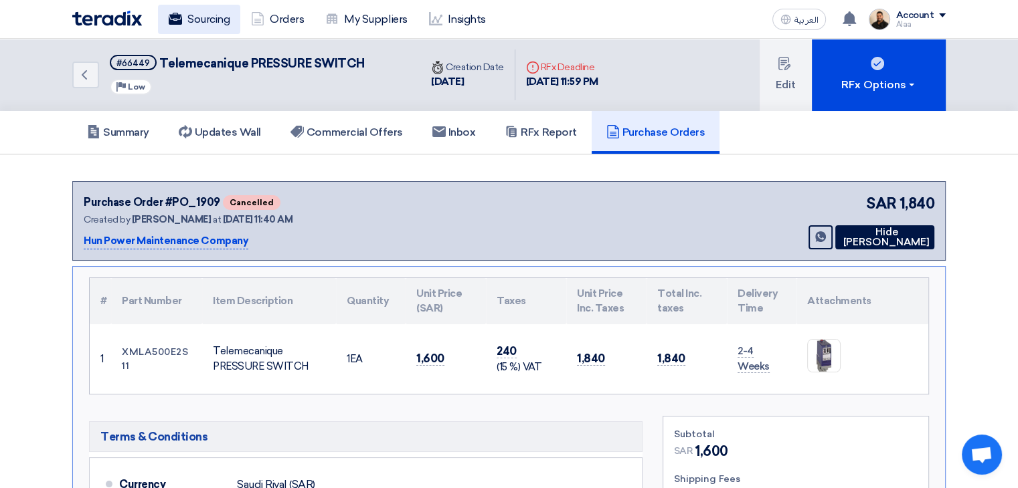
click at [195, 21] on link "Sourcing" at bounding box center [199, 19] width 82 height 29
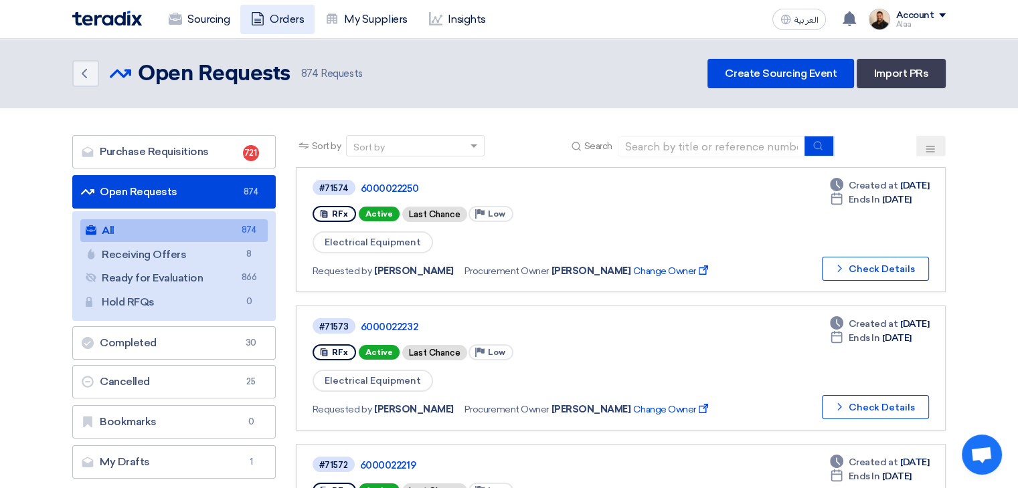
click at [281, 31] on link "Orders" at bounding box center [277, 19] width 74 height 29
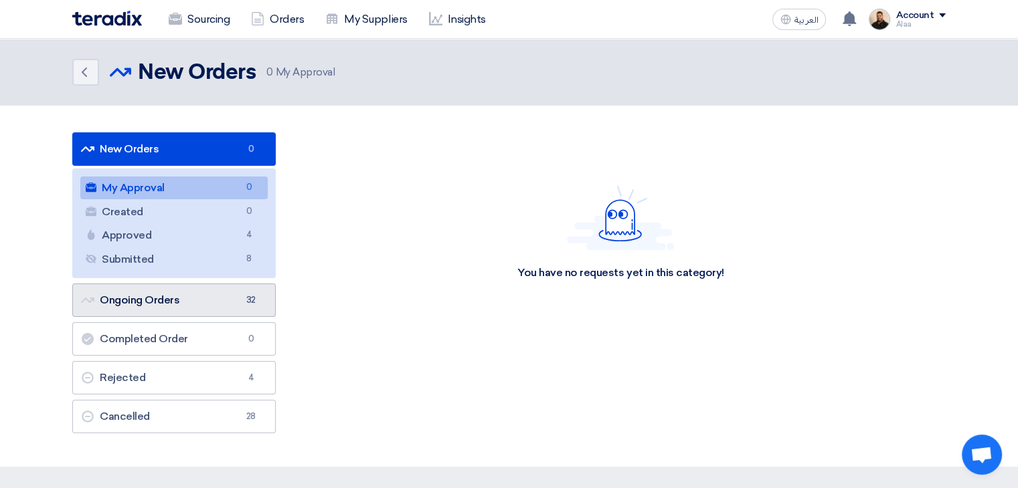
click at [217, 308] on link "Ongoing Orders Ongoing Orders 32" at bounding box center [173, 300] width 203 height 33
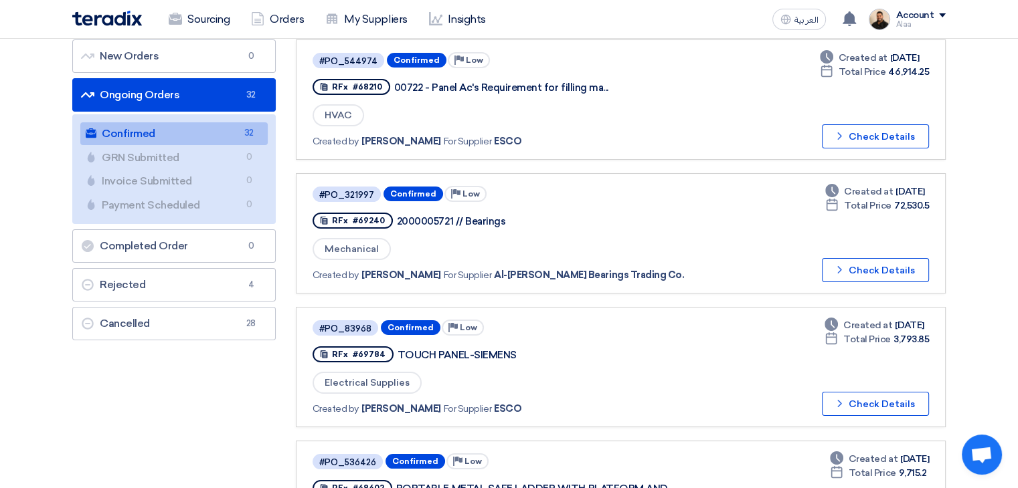
scroll to position [134, 0]
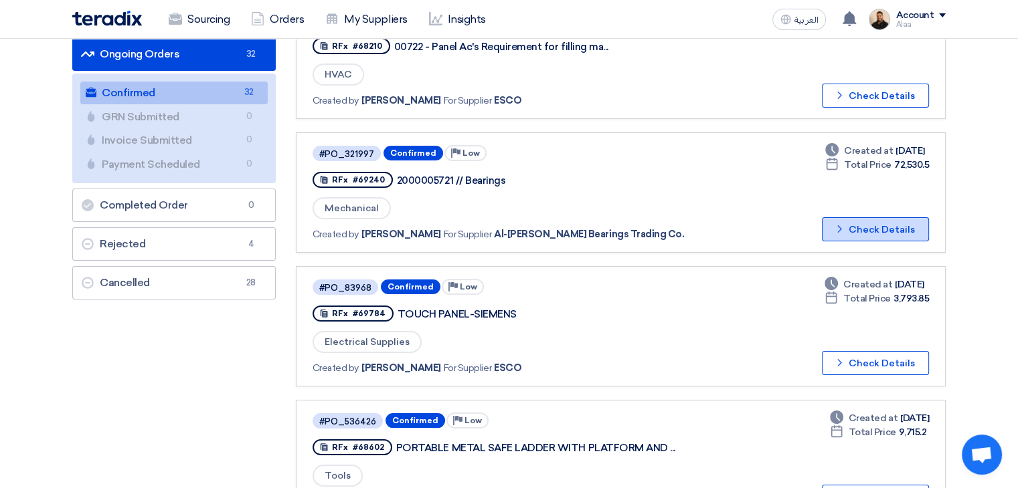
click at [846, 226] on icon "Check details" at bounding box center [839, 229] width 13 height 13
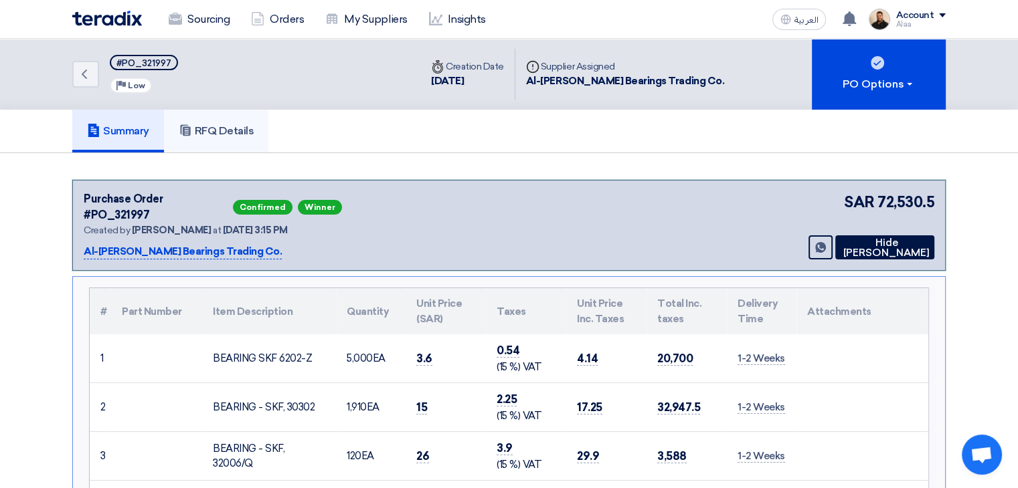
click at [222, 139] on link "RFQ Details" at bounding box center [216, 131] width 105 height 43
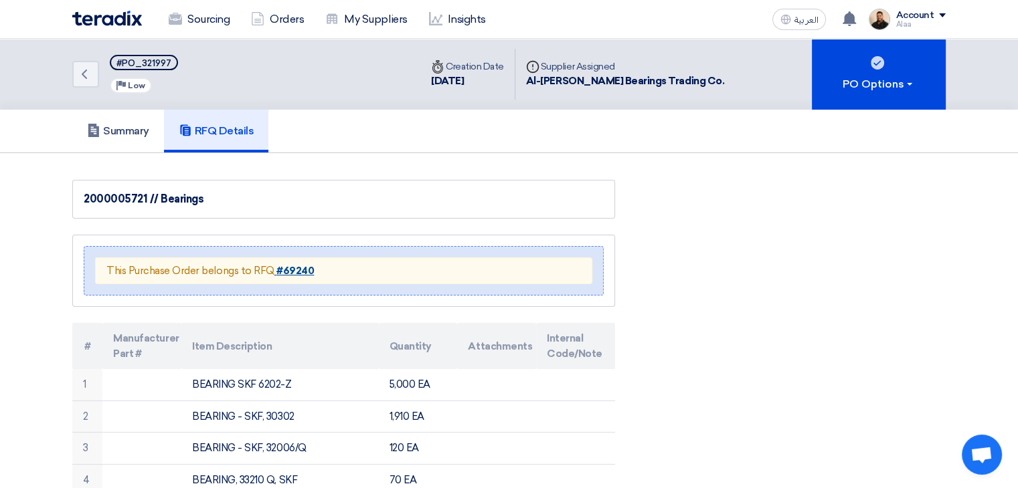
click at [303, 269] on strong "#69240" at bounding box center [294, 271] width 37 height 12
click at [135, 135] on h5 "Summary" at bounding box center [118, 130] width 62 height 13
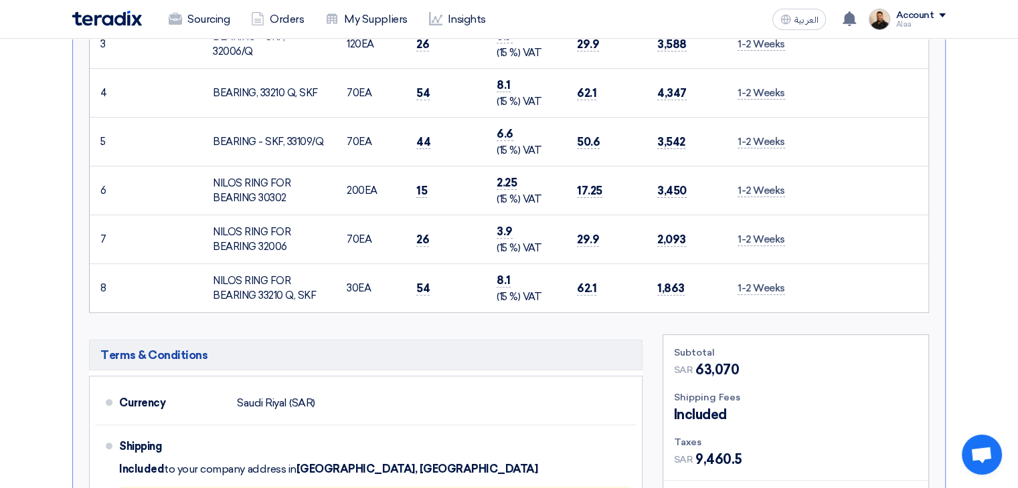
scroll to position [335, 0]
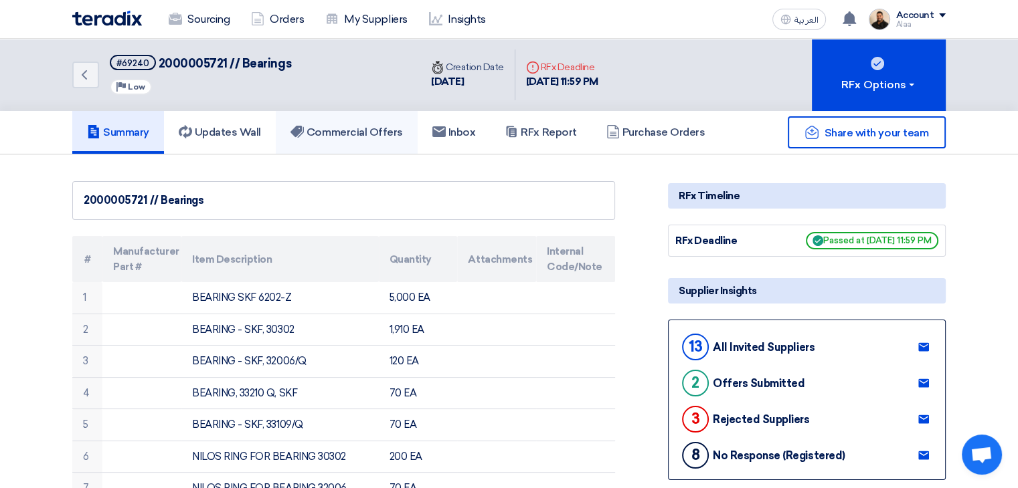
click at [343, 135] on h5 "Commercial Offers" at bounding box center [346, 132] width 112 height 13
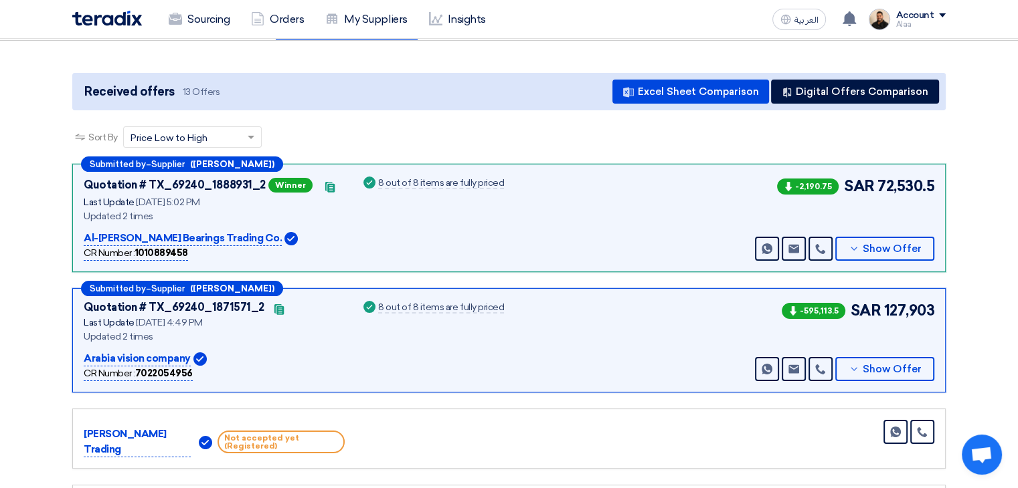
scroll to position [134, 0]
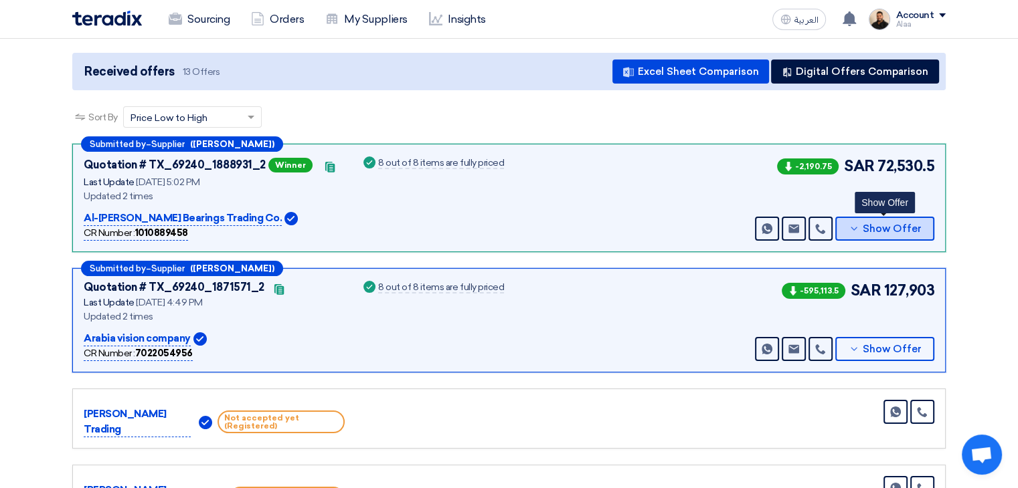
click at [863, 236] on button "Show Offer" at bounding box center [884, 229] width 99 height 24
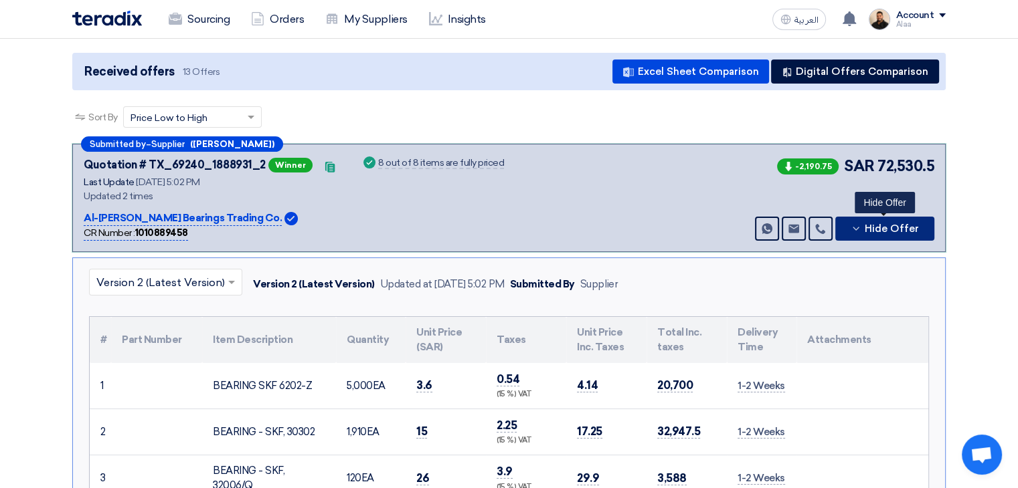
click at [857, 226] on icon at bounding box center [856, 229] width 11 height 11
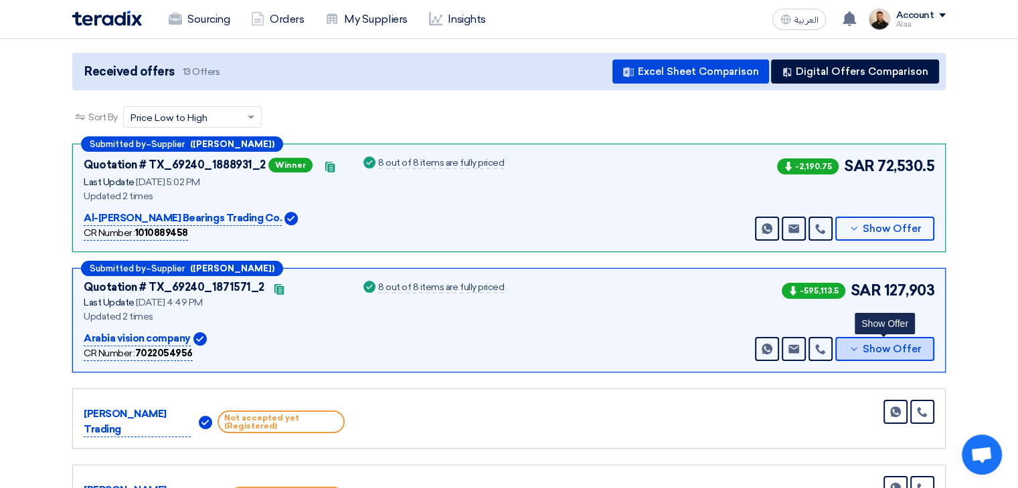
click at [855, 347] on icon at bounding box center [854, 349] width 11 height 11
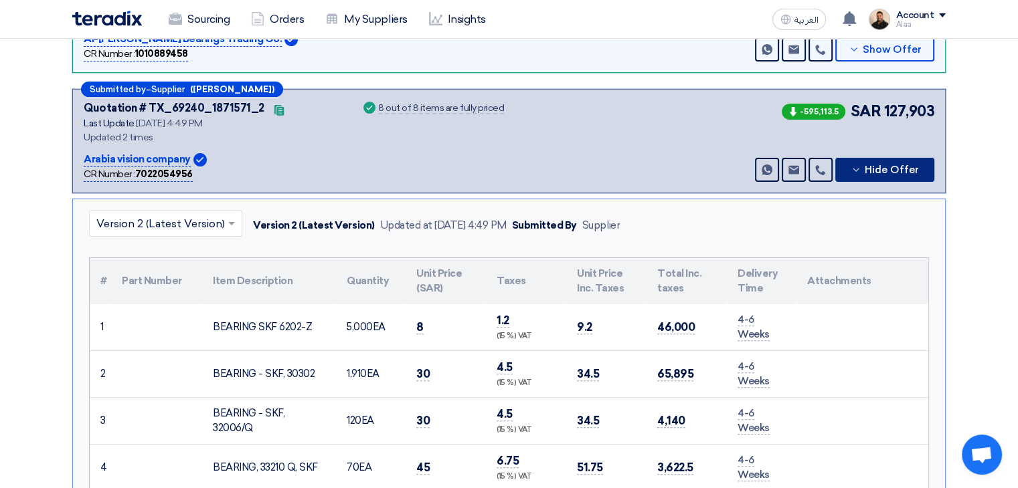
scroll to position [335, 0]
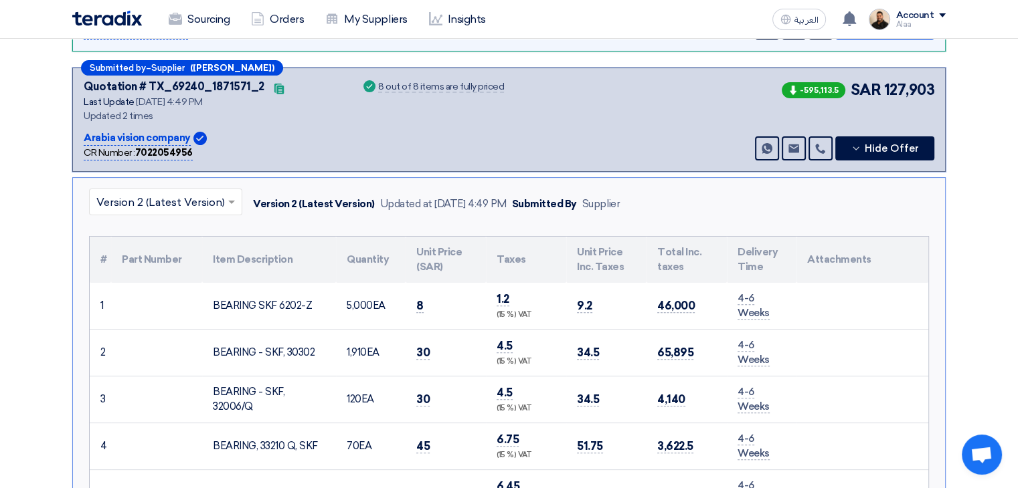
click at [214, 203] on input "text" at bounding box center [158, 204] width 125 height 22
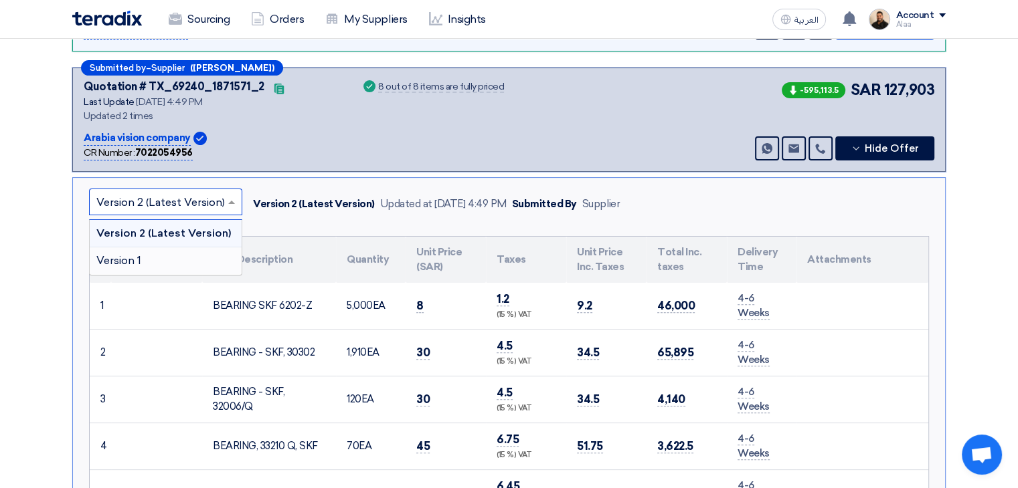
click at [172, 252] on div "Version 1" at bounding box center [166, 261] width 152 height 27
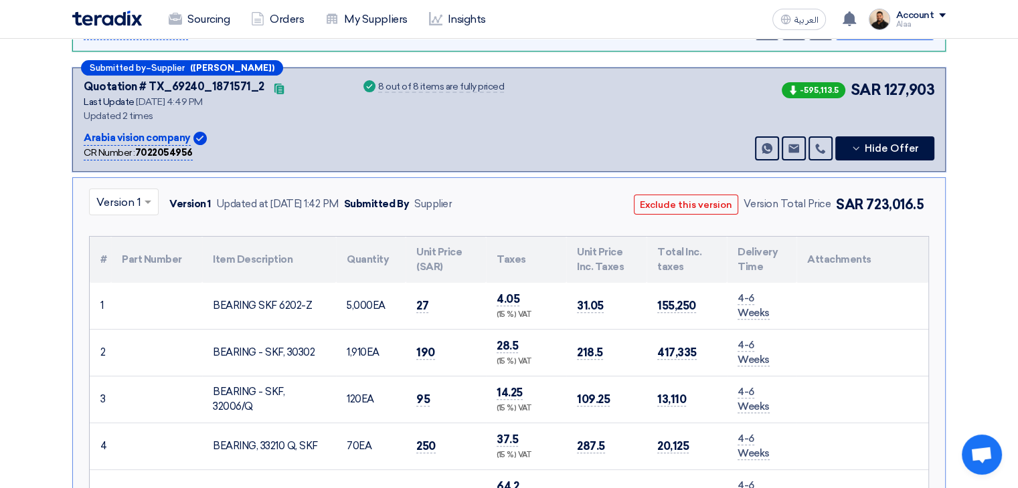
click at [128, 198] on input "text" at bounding box center [116, 204] width 41 height 22
click at [127, 232] on span "Version 2 (Latest Version)" at bounding box center [160, 233] width 128 height 13
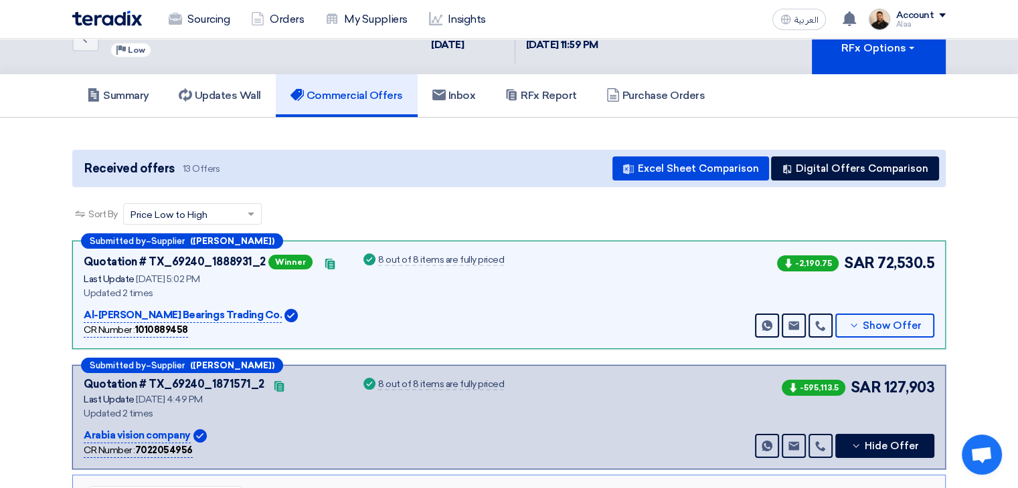
scroll to position [0, 0]
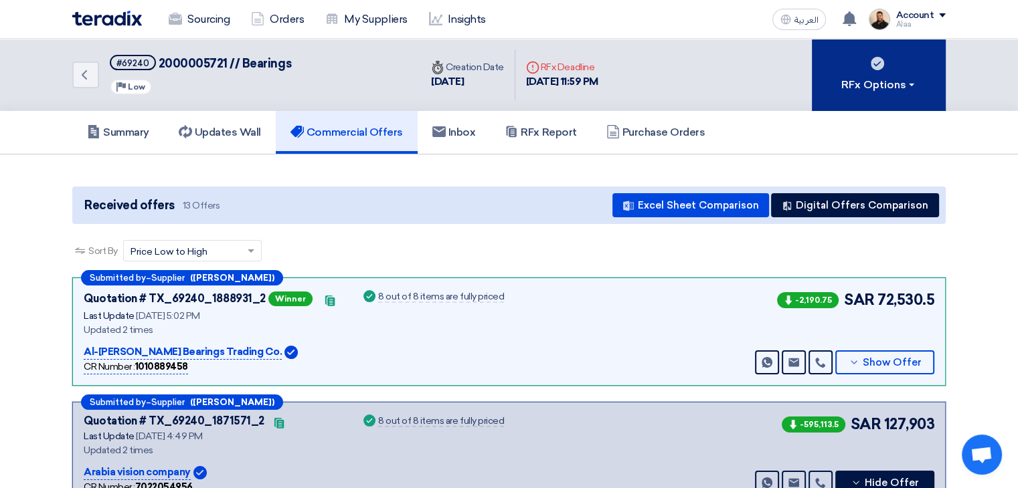
click at [874, 80] on div "RFx Options" at bounding box center [879, 85] width 76 height 16
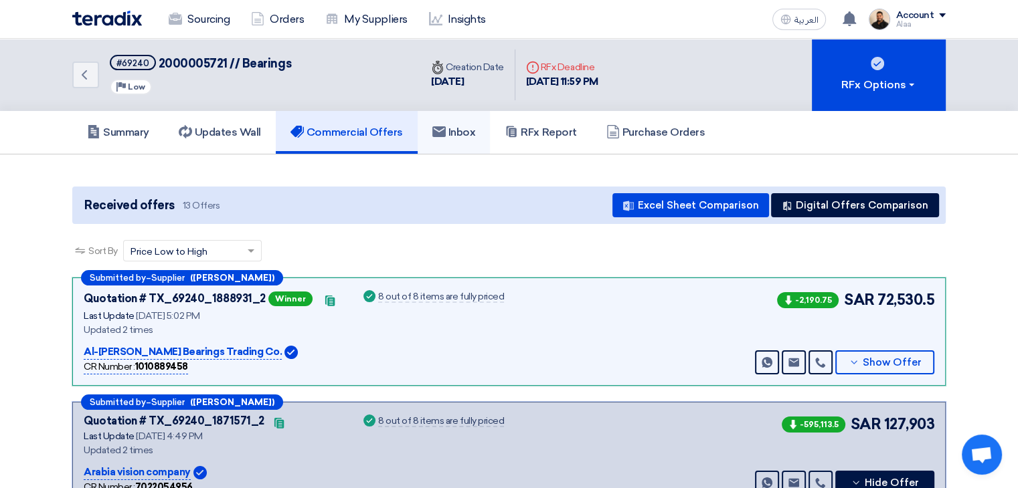
click at [484, 130] on link "Inbox" at bounding box center [454, 132] width 73 height 43
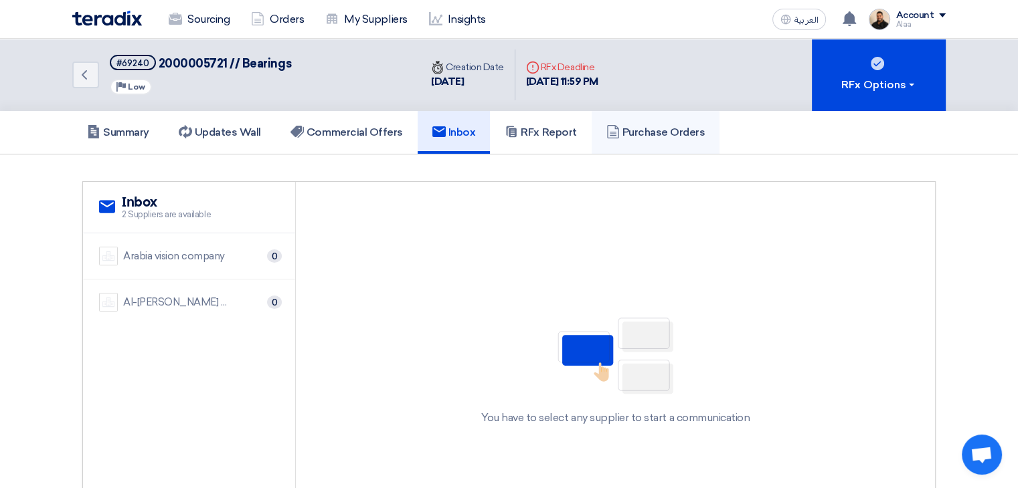
click at [658, 140] on link "Purchase Orders" at bounding box center [656, 132] width 128 height 43
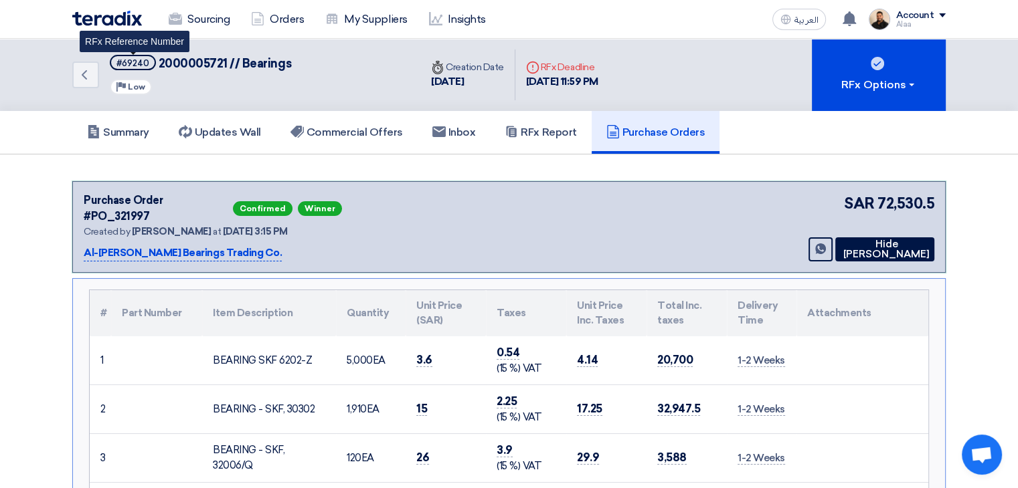
click at [131, 64] on div "#69240" at bounding box center [132, 63] width 33 height 9
copy div "69240"
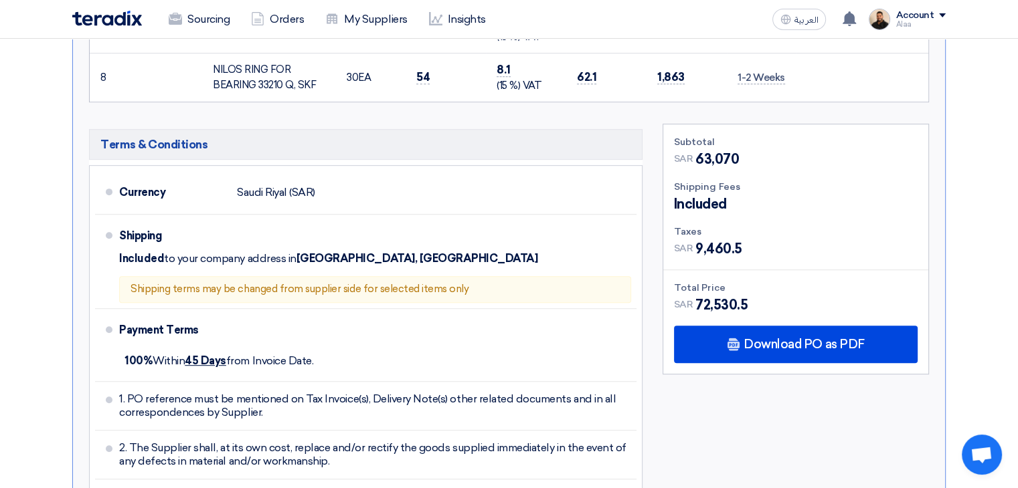
scroll to position [669, 0]
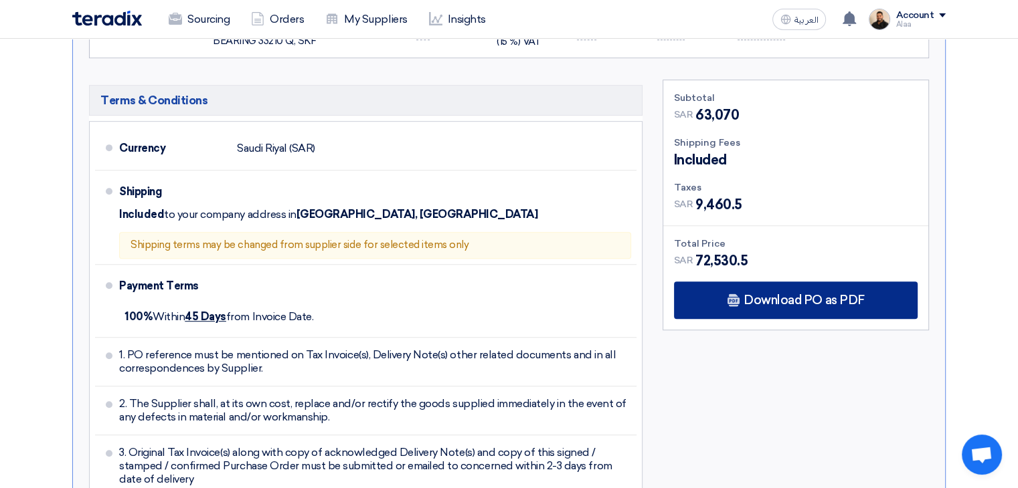
click at [816, 294] on span "Download PO as PDF" at bounding box center [803, 300] width 120 height 12
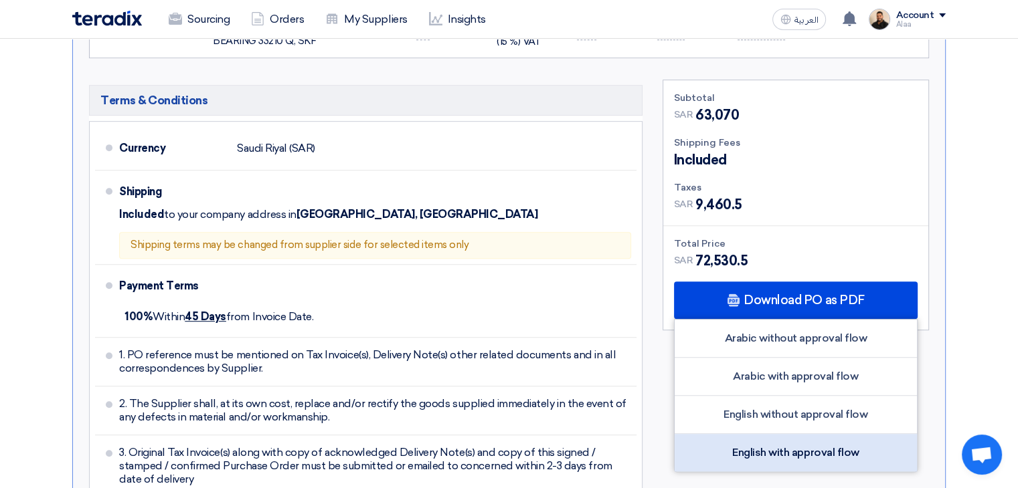
click at [832, 440] on div "English with approval flow" at bounding box center [796, 452] width 242 height 37
click at [787, 440] on div "English with approval flow" at bounding box center [796, 452] width 242 height 37
